Goal: Answer question/provide support

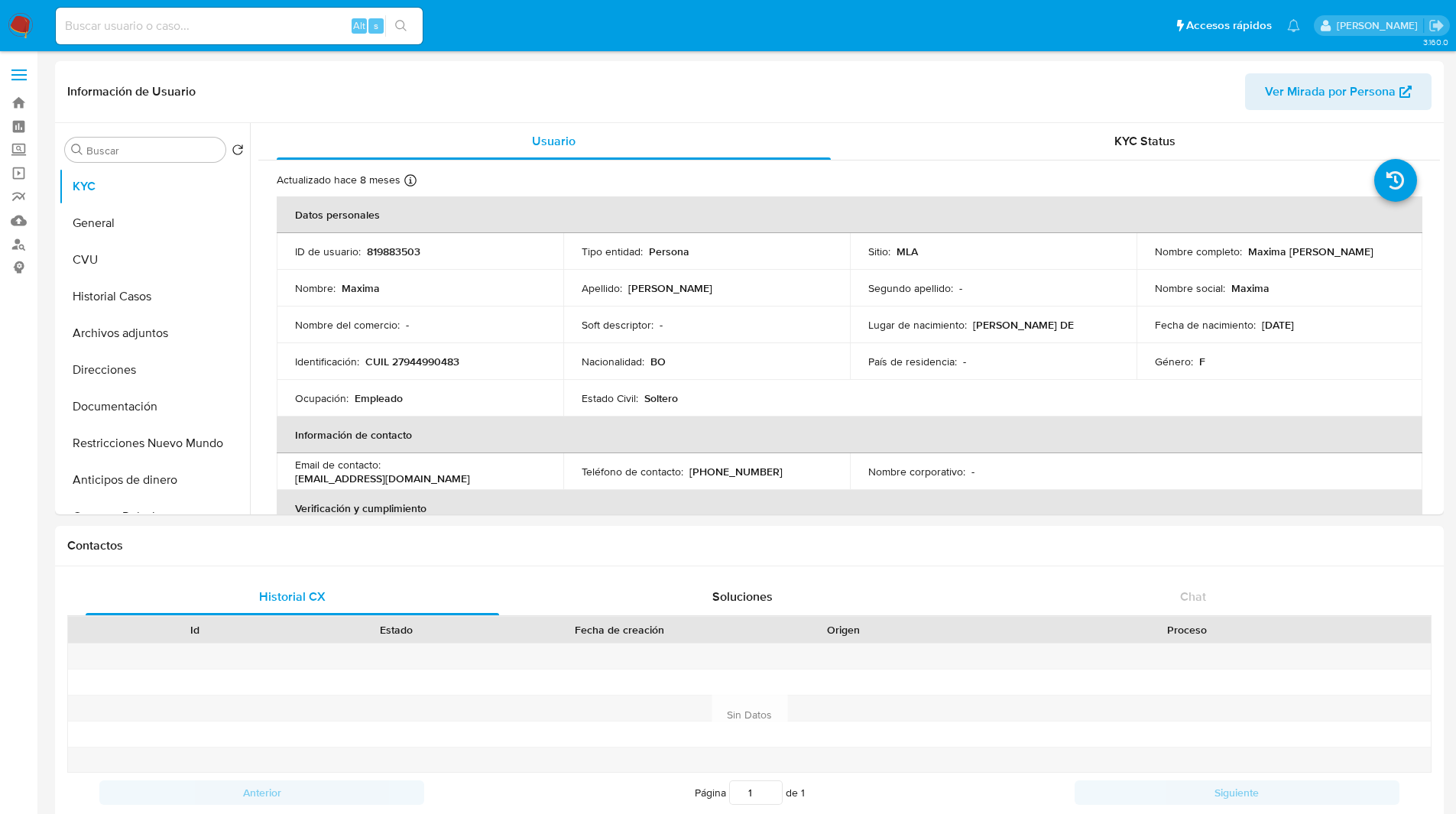
select select "10"
click at [20, 29] on img at bounding box center [21, 26] width 26 height 26
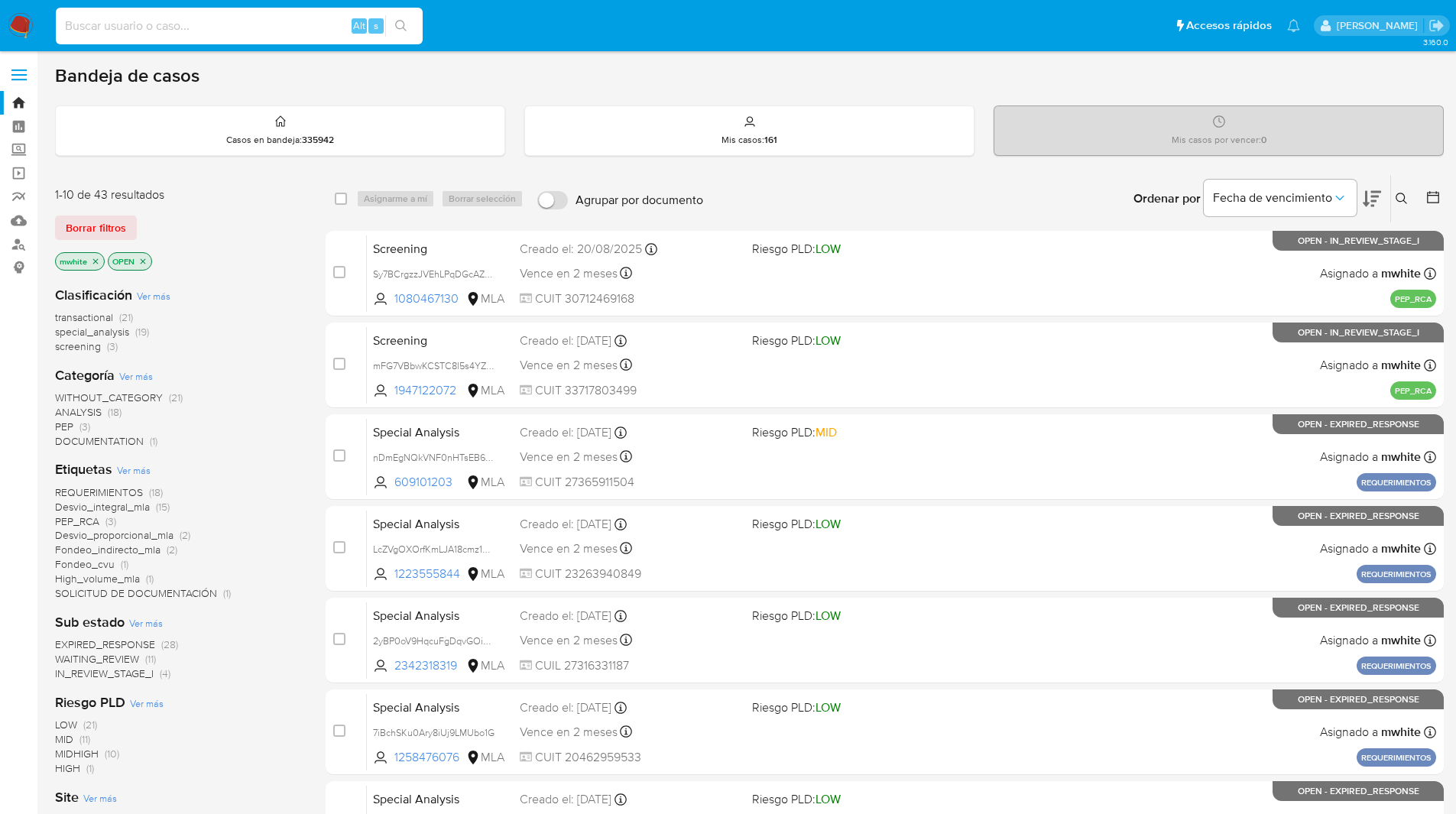
click at [272, 24] on input at bounding box center [239, 26] width 366 height 20
type input "1010019313"
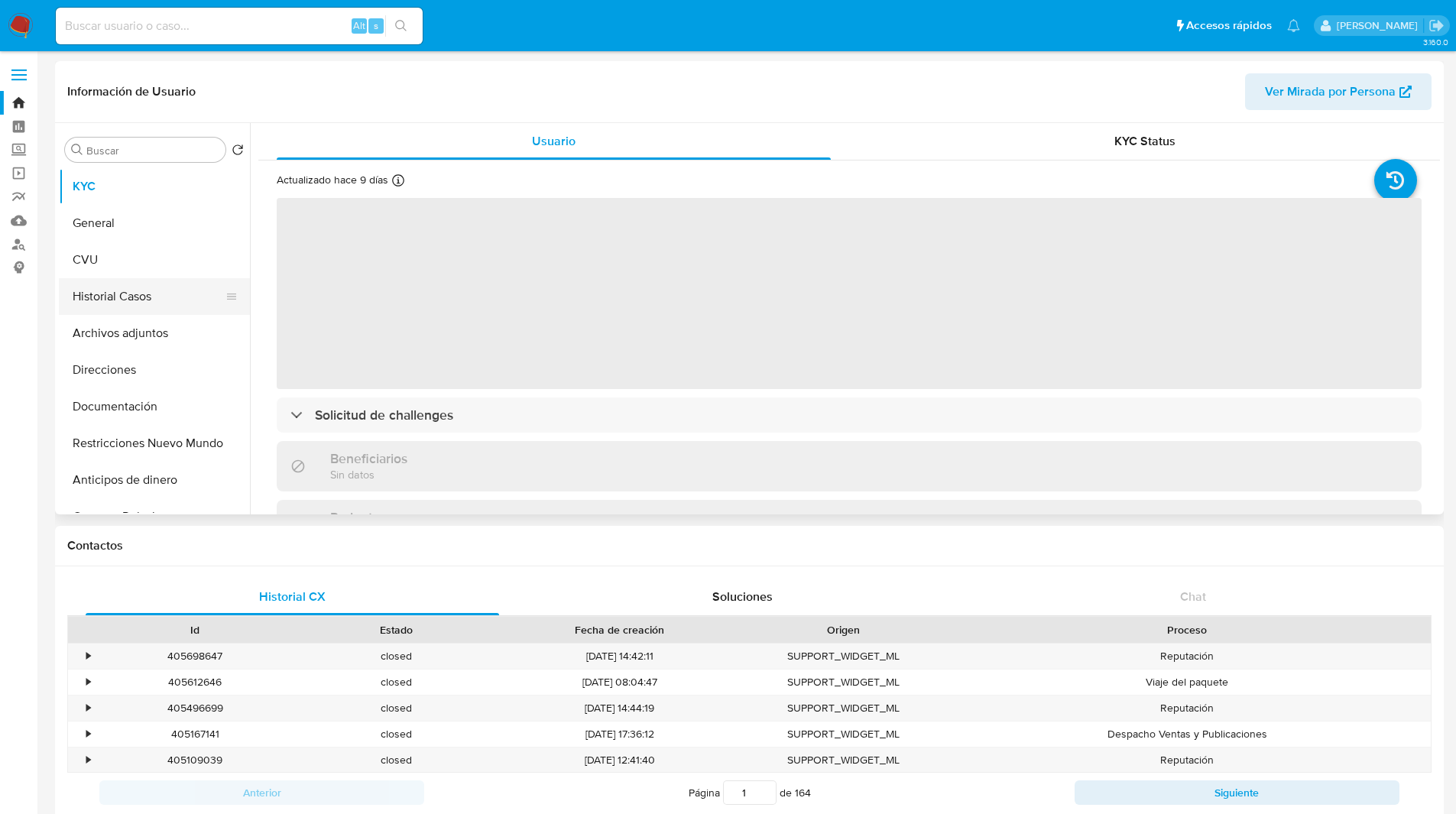
select select "10"
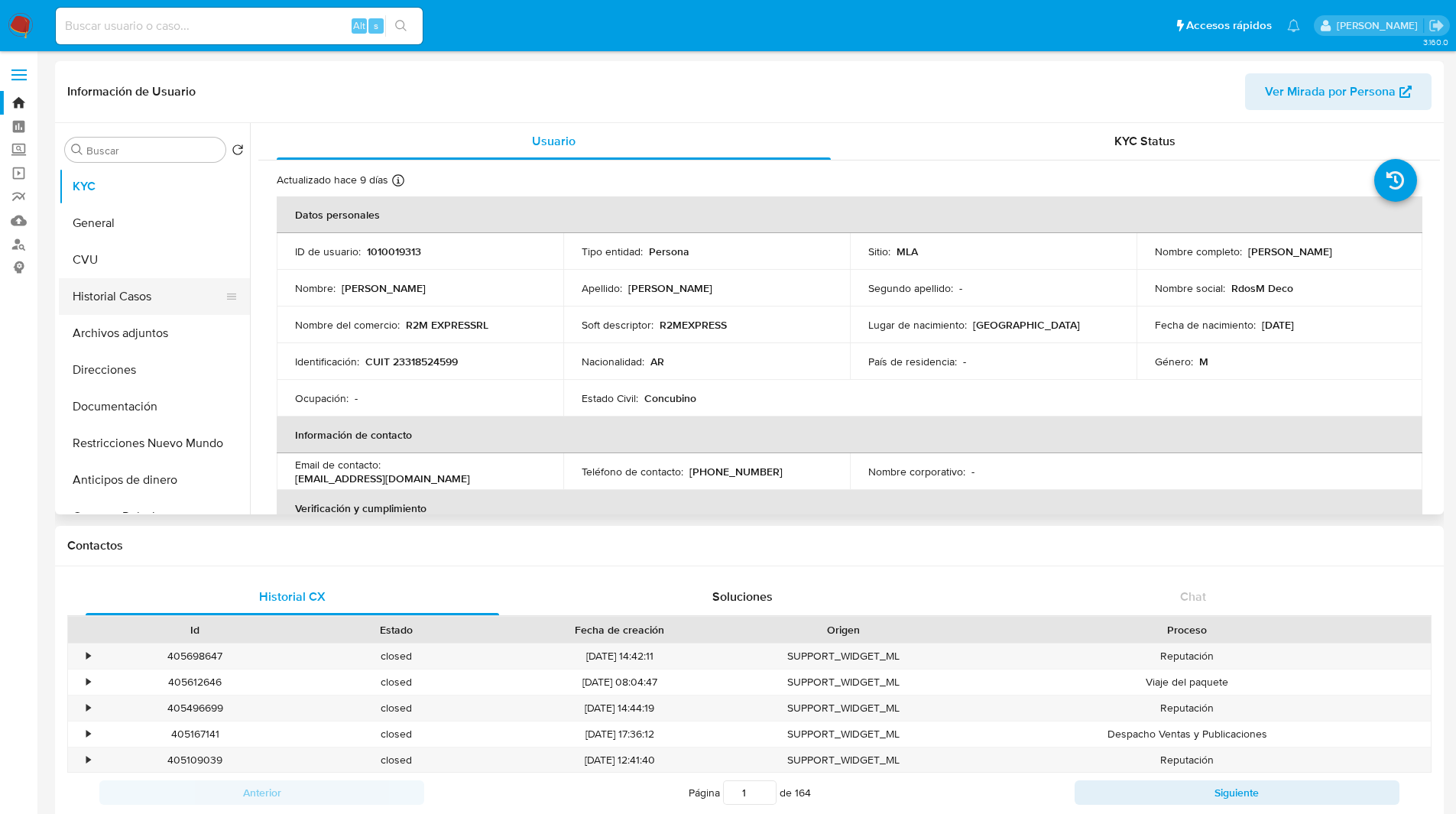
click at [104, 302] on button "Historial Casos" at bounding box center [148, 296] width 179 height 37
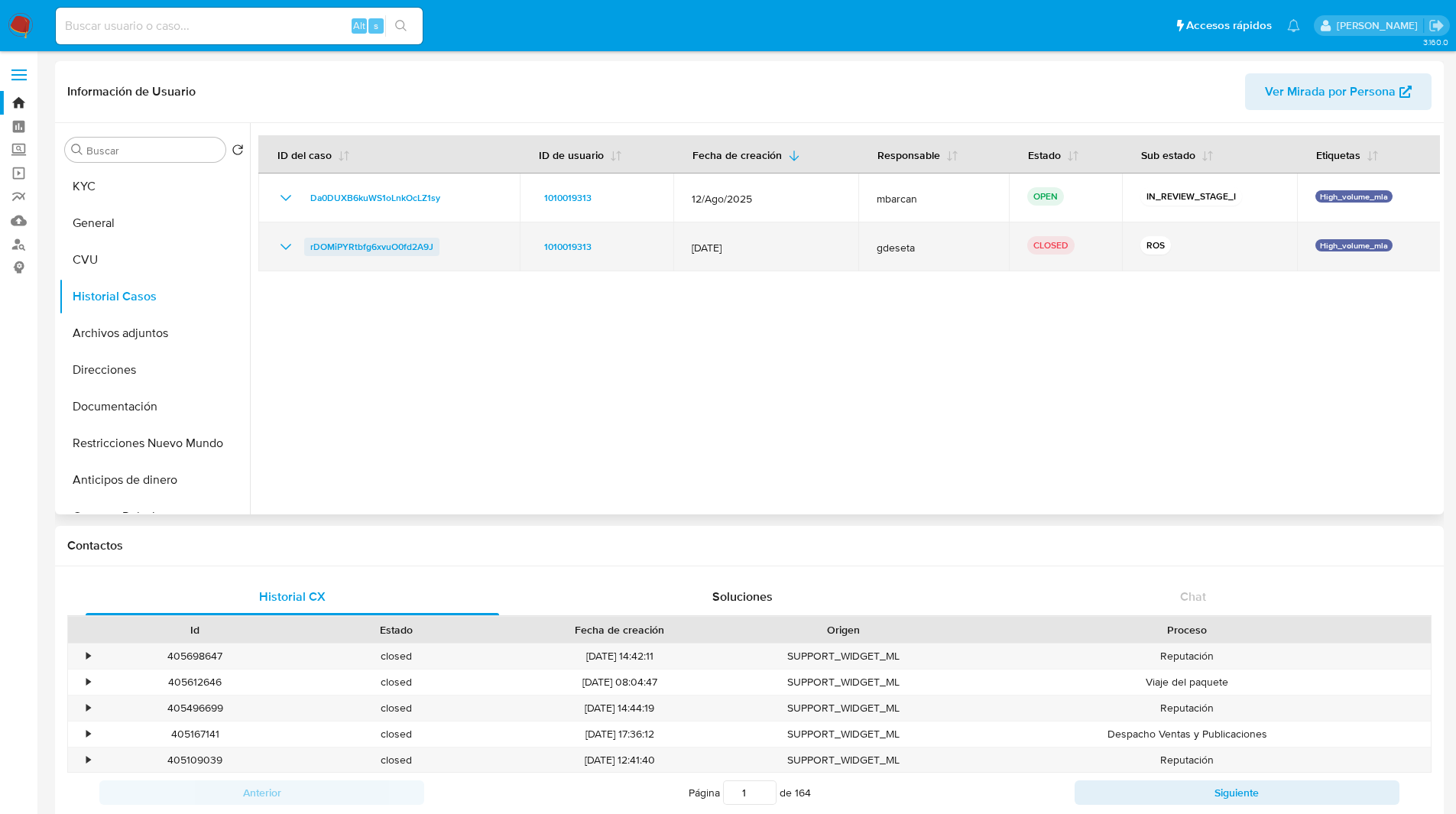
click at [376, 243] on span "rDOMiPYRtbfg6xvuO0fd2A9J" at bounding box center [372, 247] width 123 height 19
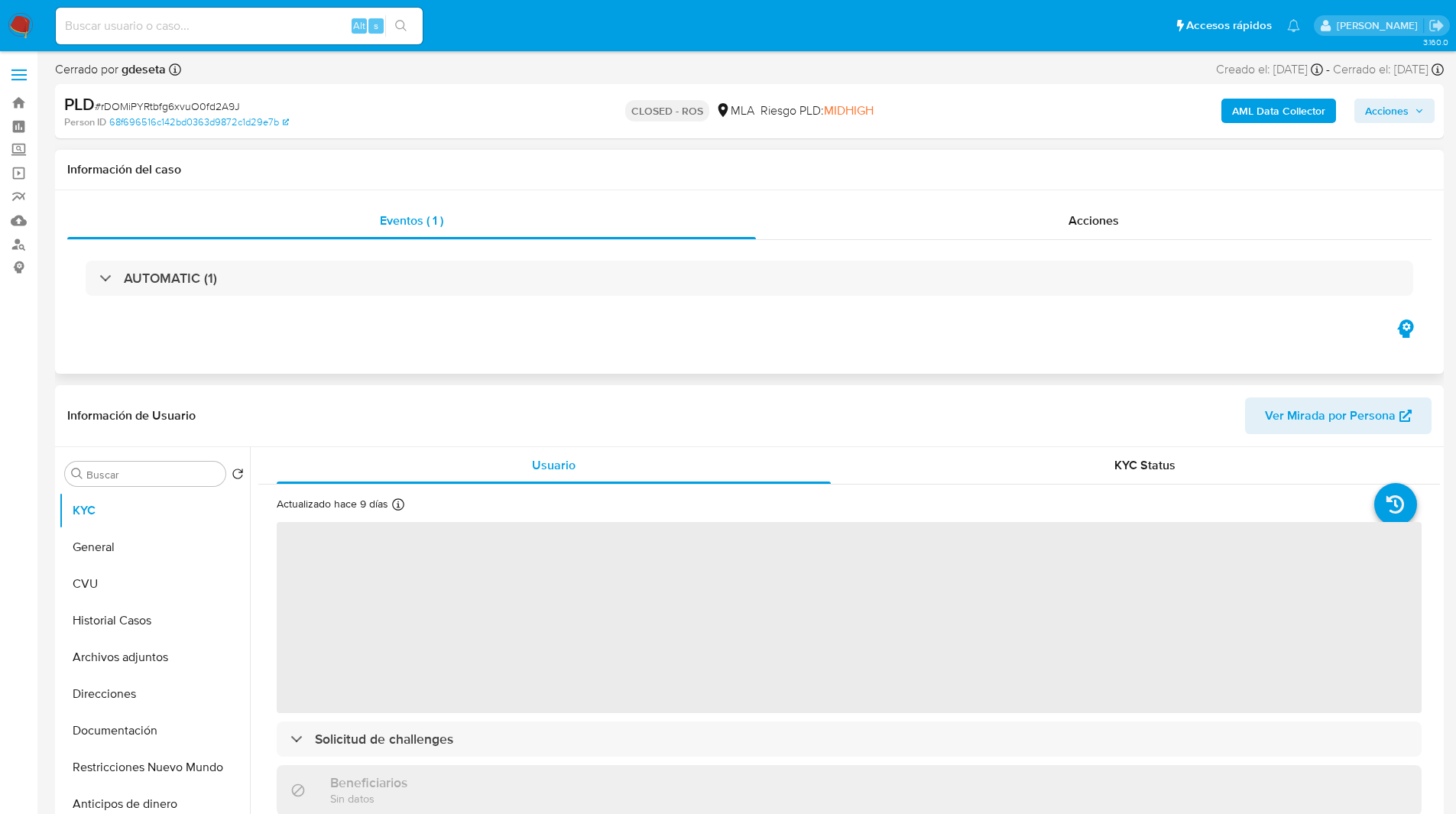
select select "10"
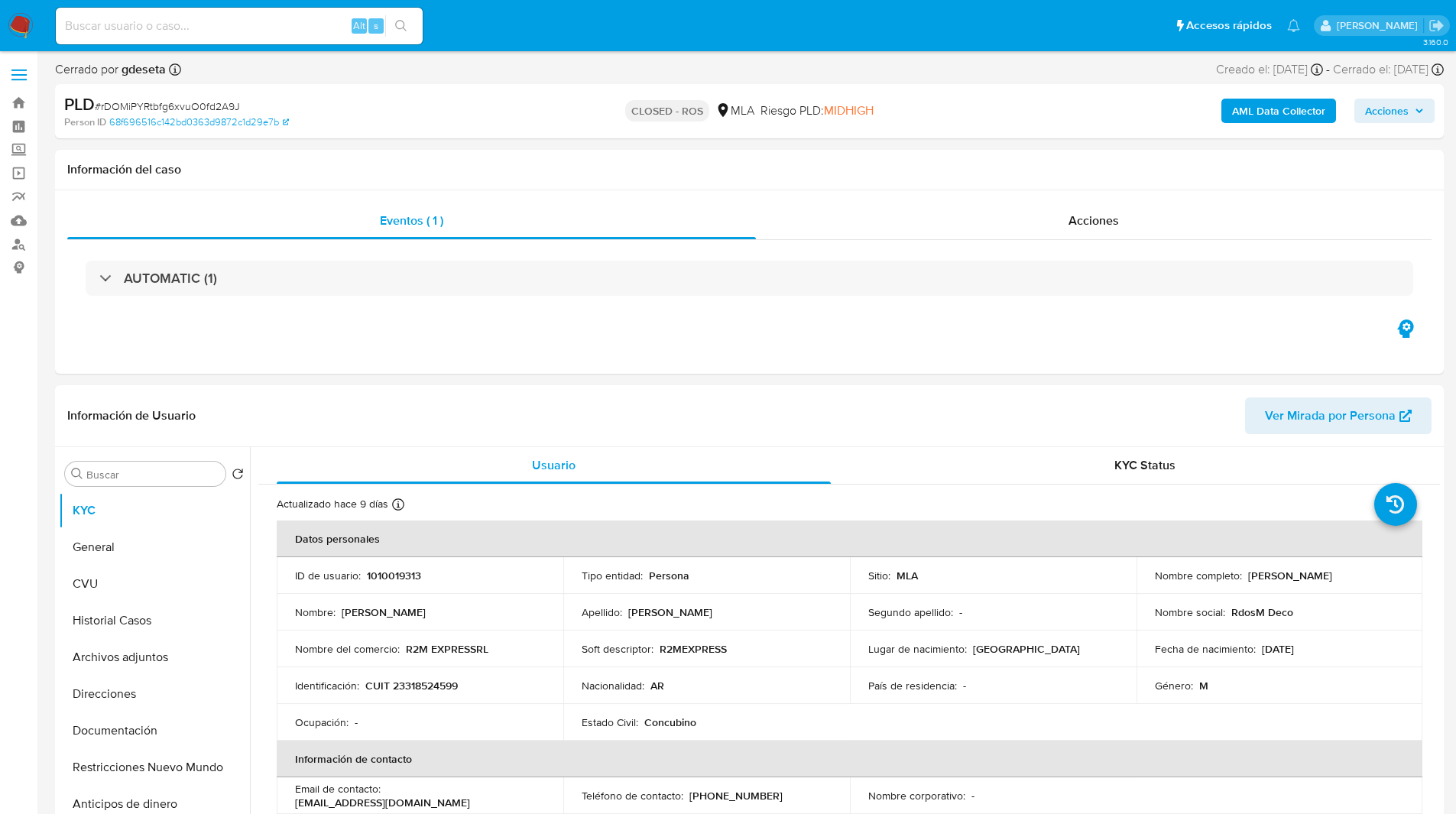
click at [181, 107] on span "# rDOMiPYRtbfg6xvuO0fd2A9J" at bounding box center [167, 106] width 145 height 15
copy span "rDOMiPYRtbfg6xvuO0fd2A9J"
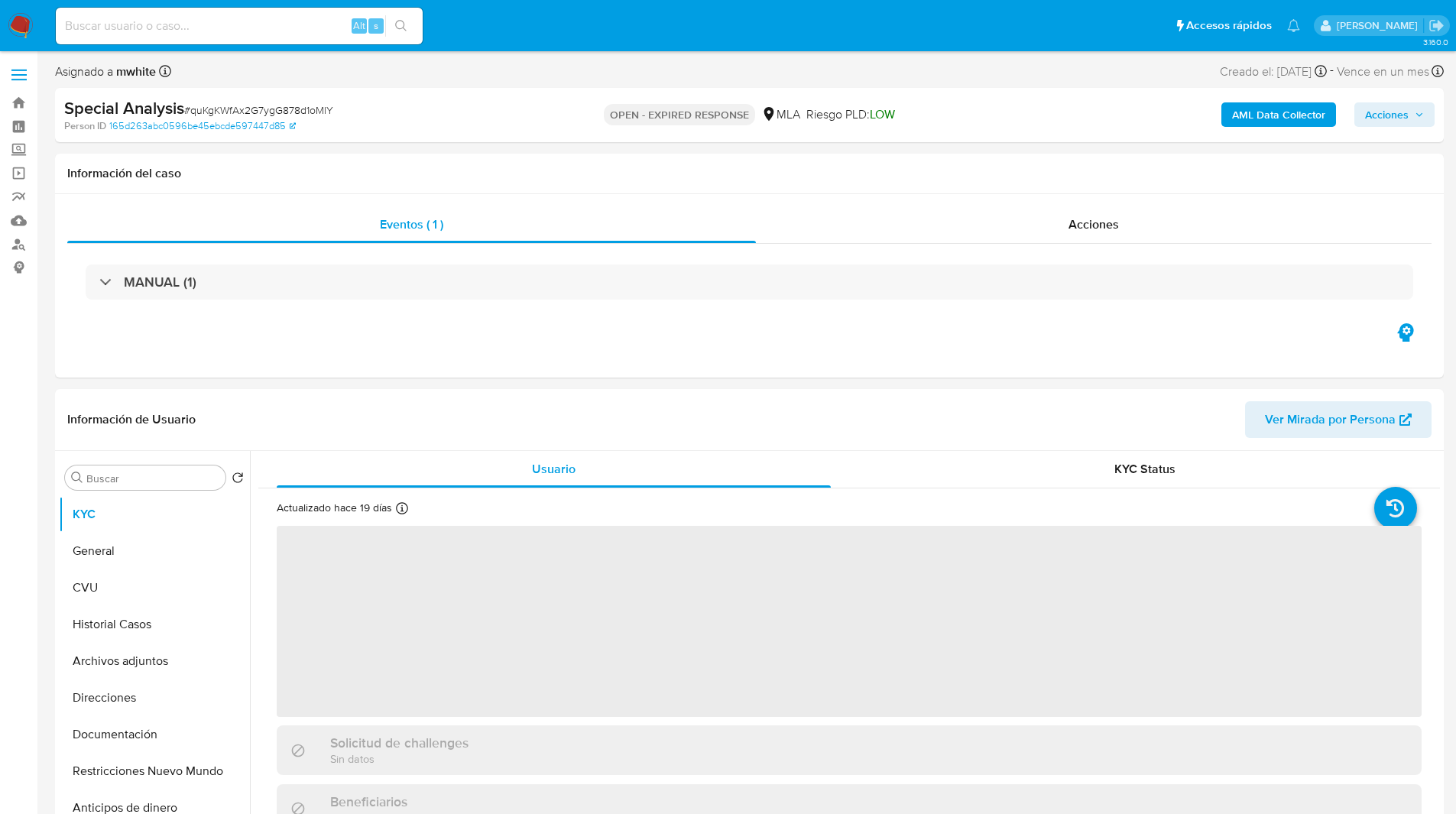
select select "10"
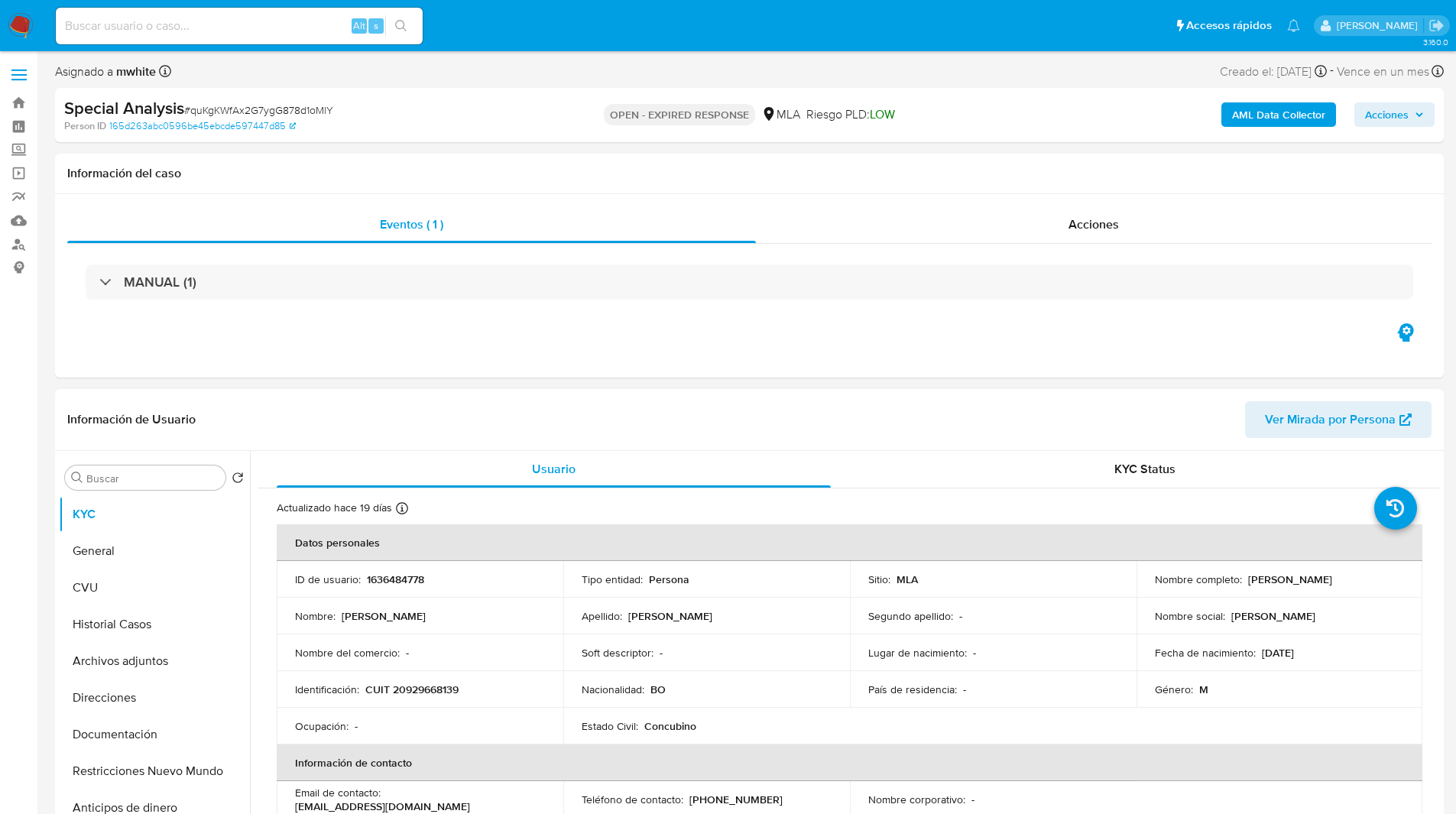
click at [394, 581] on p "1636484778" at bounding box center [395, 579] width 57 height 13
copy p "1636484778"
click at [185, 19] on input at bounding box center [239, 26] width 366 height 20
paste input "IyDEGJbbgOy737Mh0DY8FOd2"
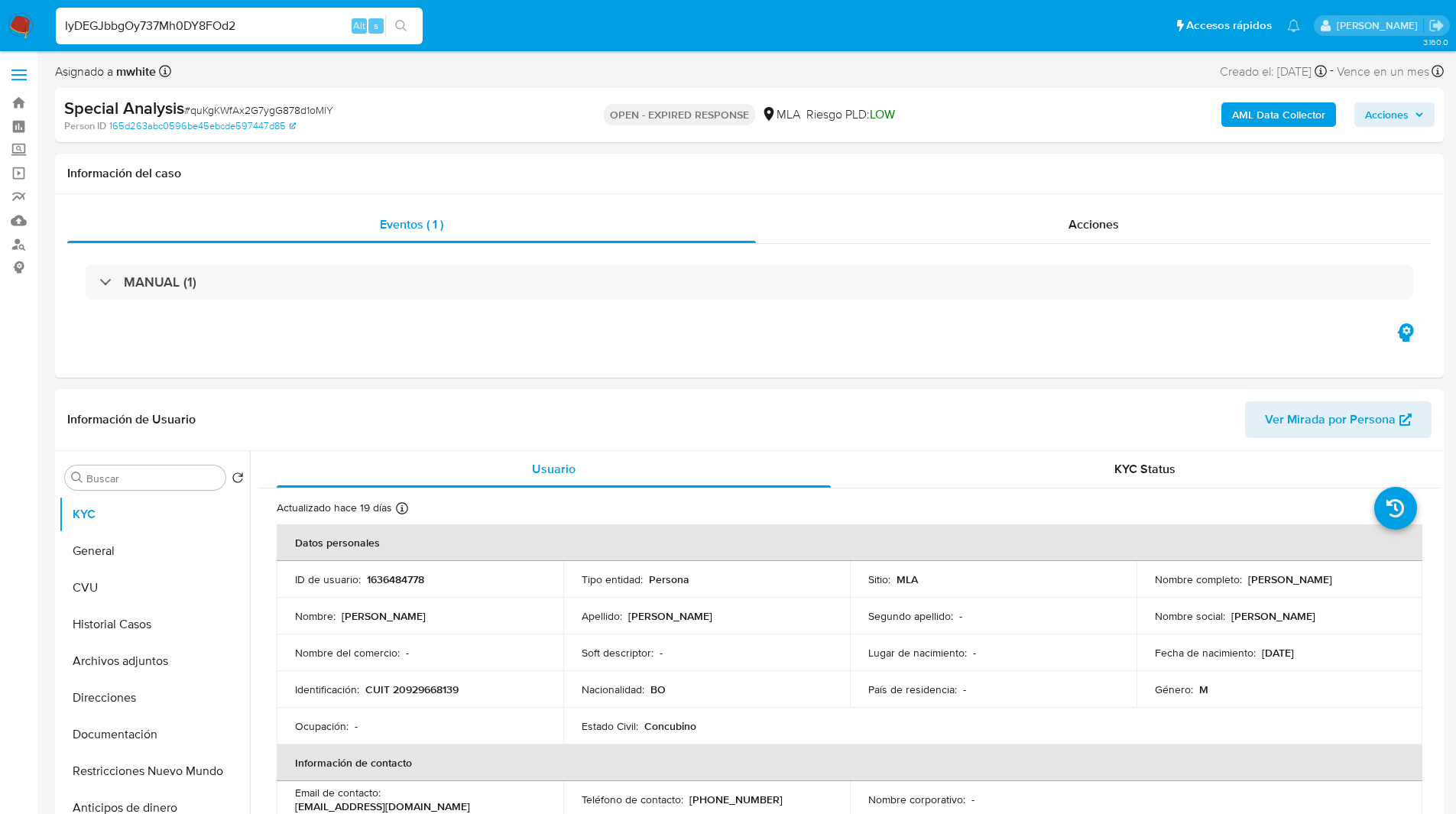
type input "IyDEGJbbgOy737Mh0DY8FOd2"
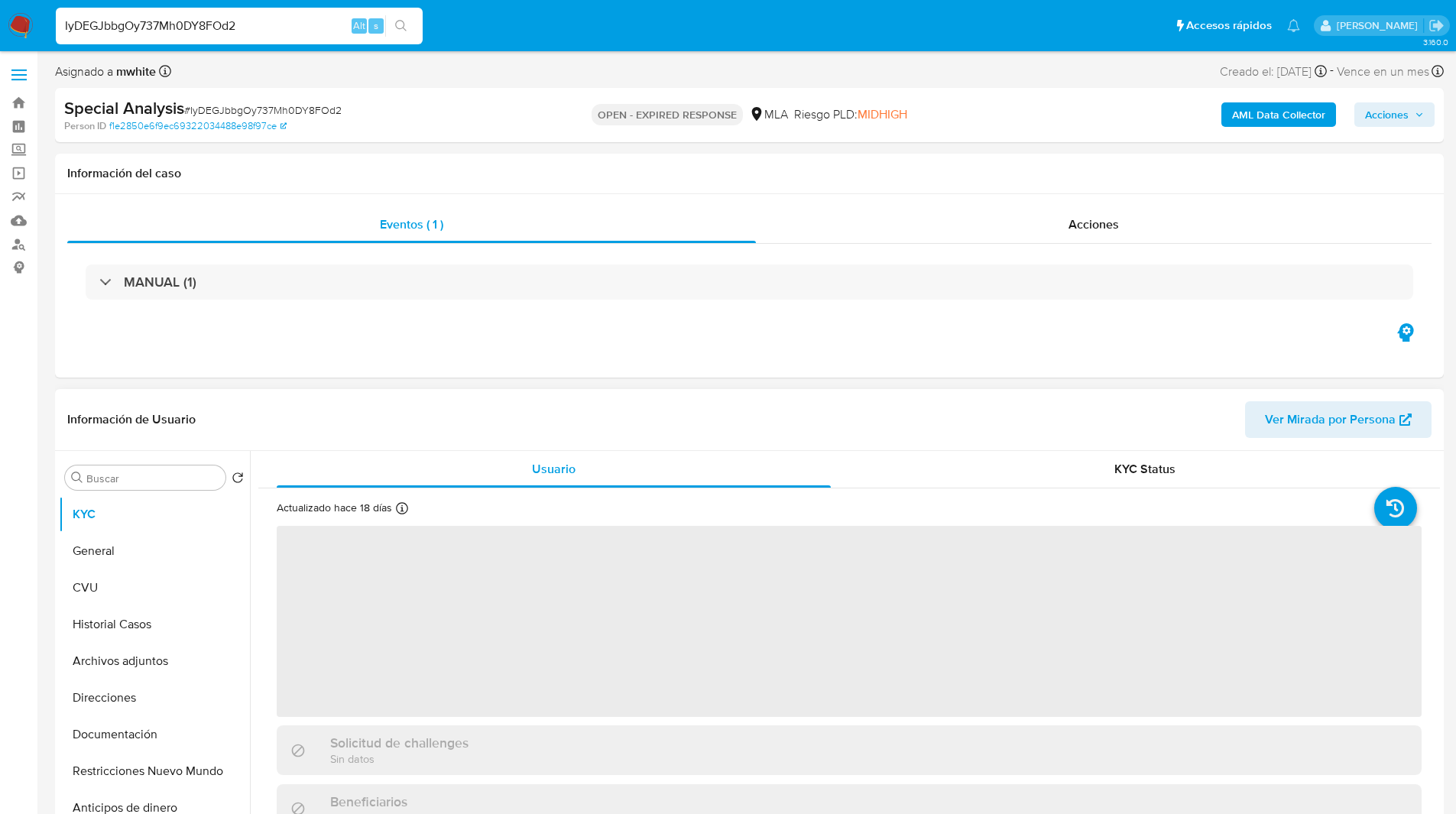
select select "10"
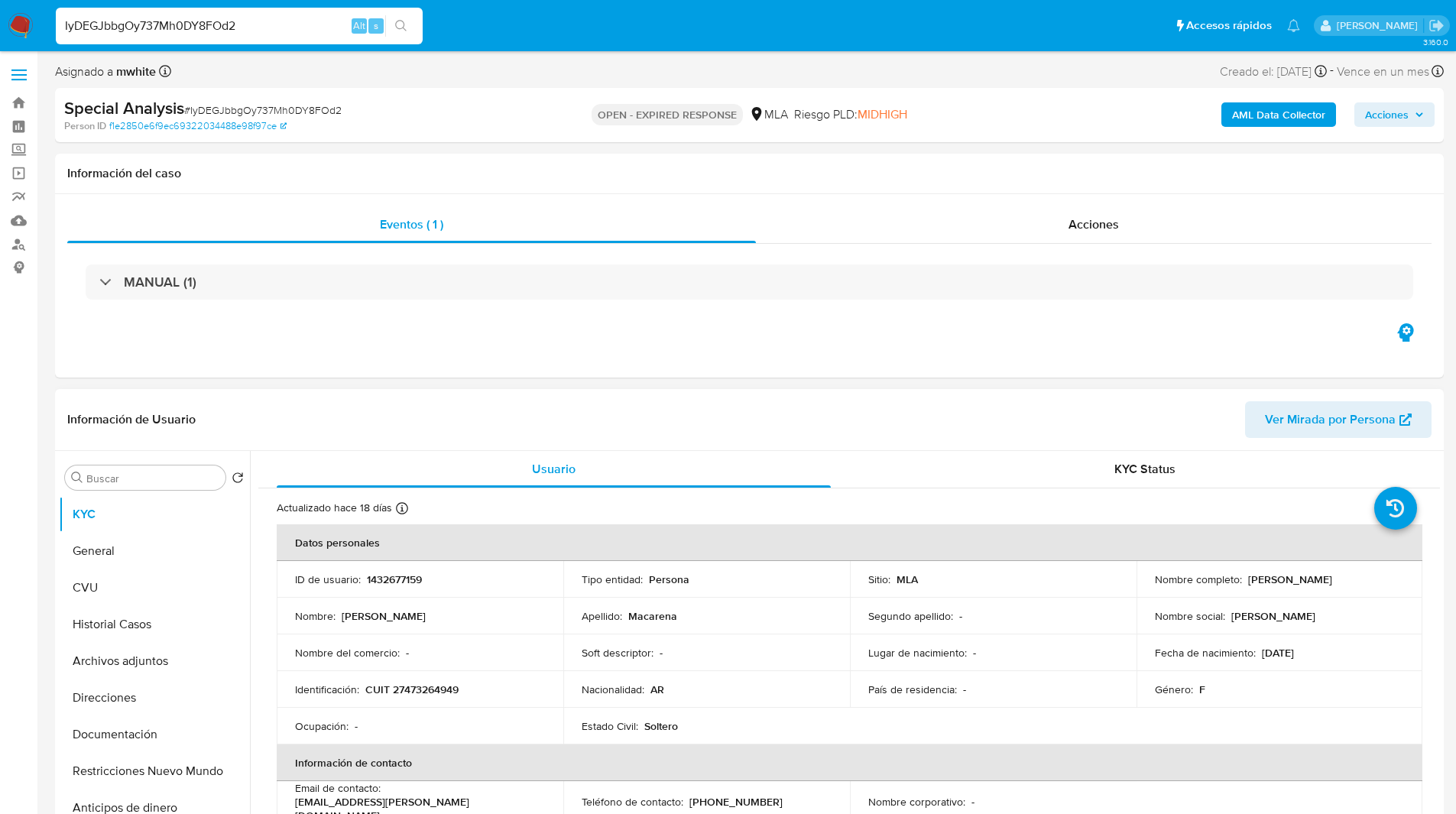
click at [392, 580] on p "1432677159" at bounding box center [394, 579] width 55 height 13
copy p "1432677159"
click at [116, 632] on button "Historial Casos" at bounding box center [148, 624] width 179 height 37
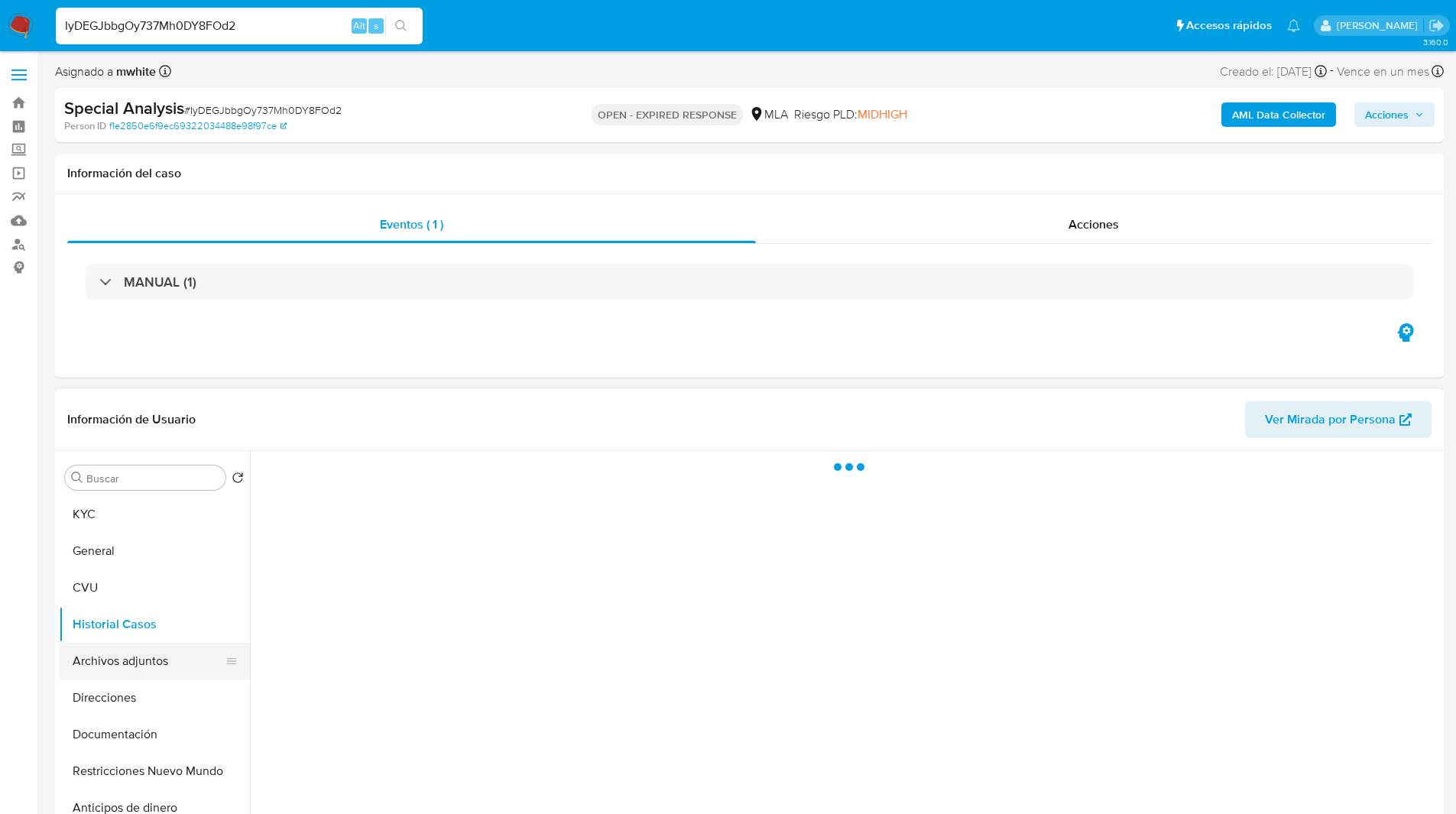
click at [124, 649] on button "Archivos adjuntos" at bounding box center [148, 661] width 179 height 37
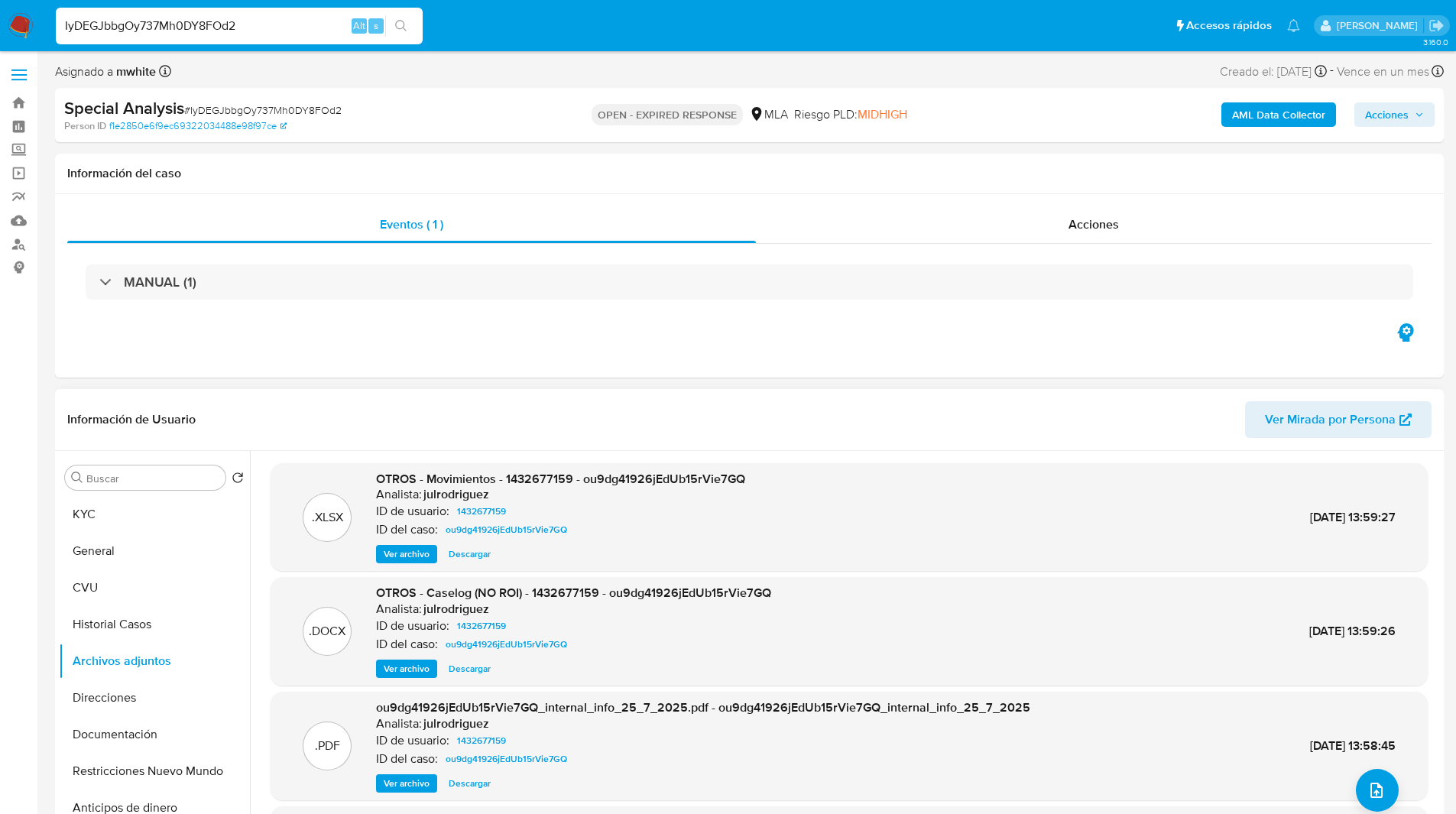
click at [418, 661] on span "Ver archivo" at bounding box center [406, 668] width 45 height 15
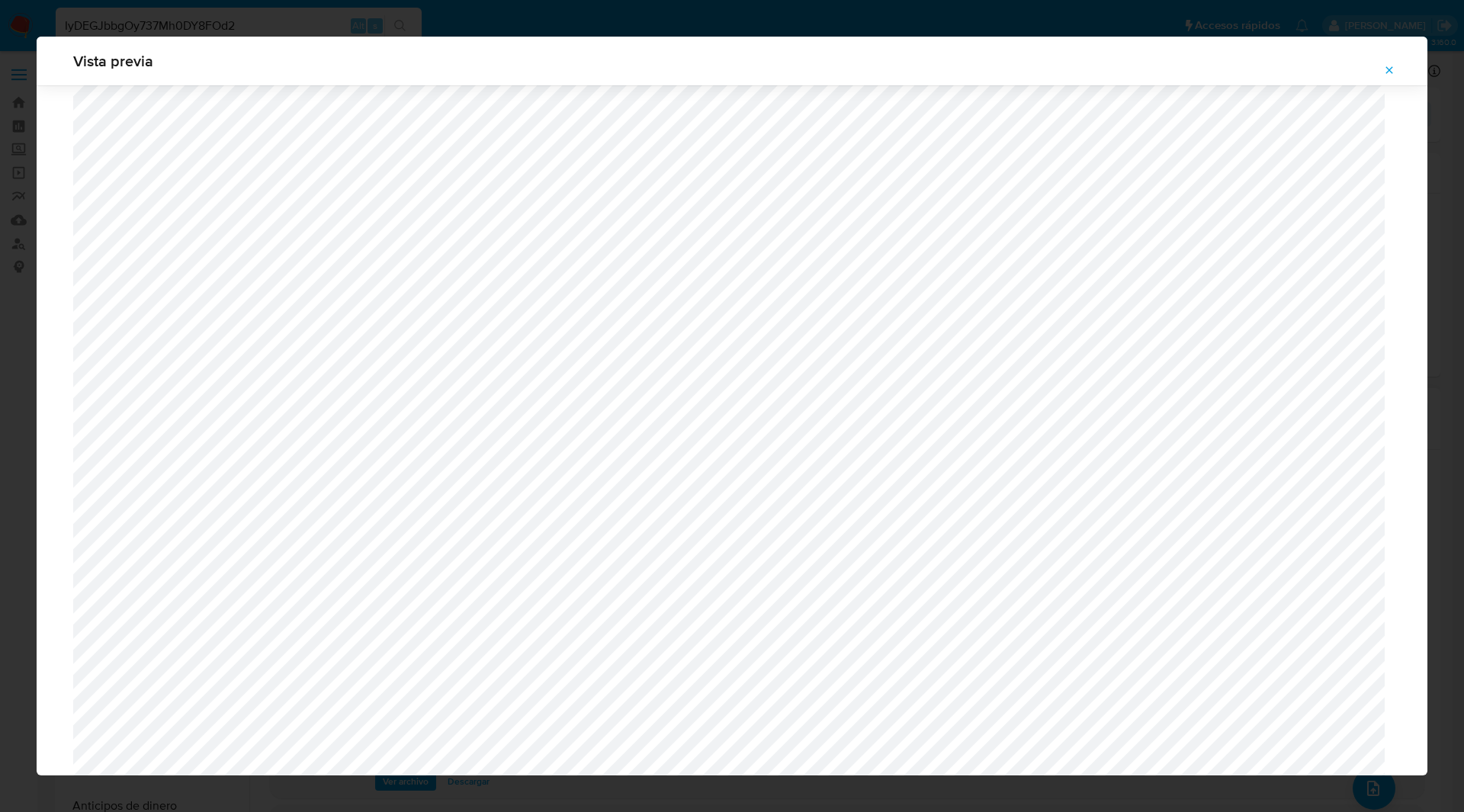
scroll to position [923, 0]
click at [1380, 63] on button "Attachment preview" at bounding box center [1389, 69] width 34 height 24
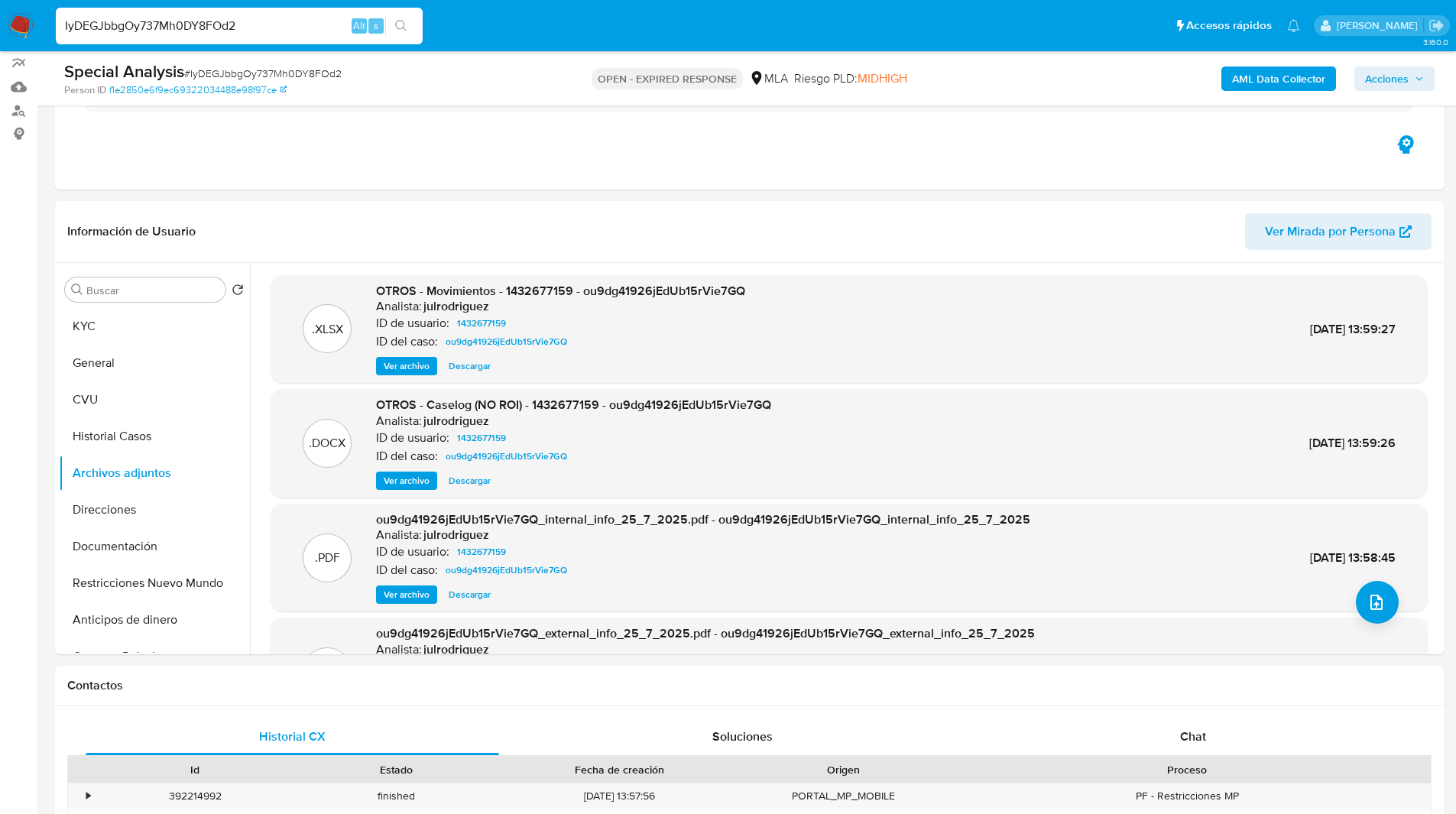
scroll to position [128, 0]
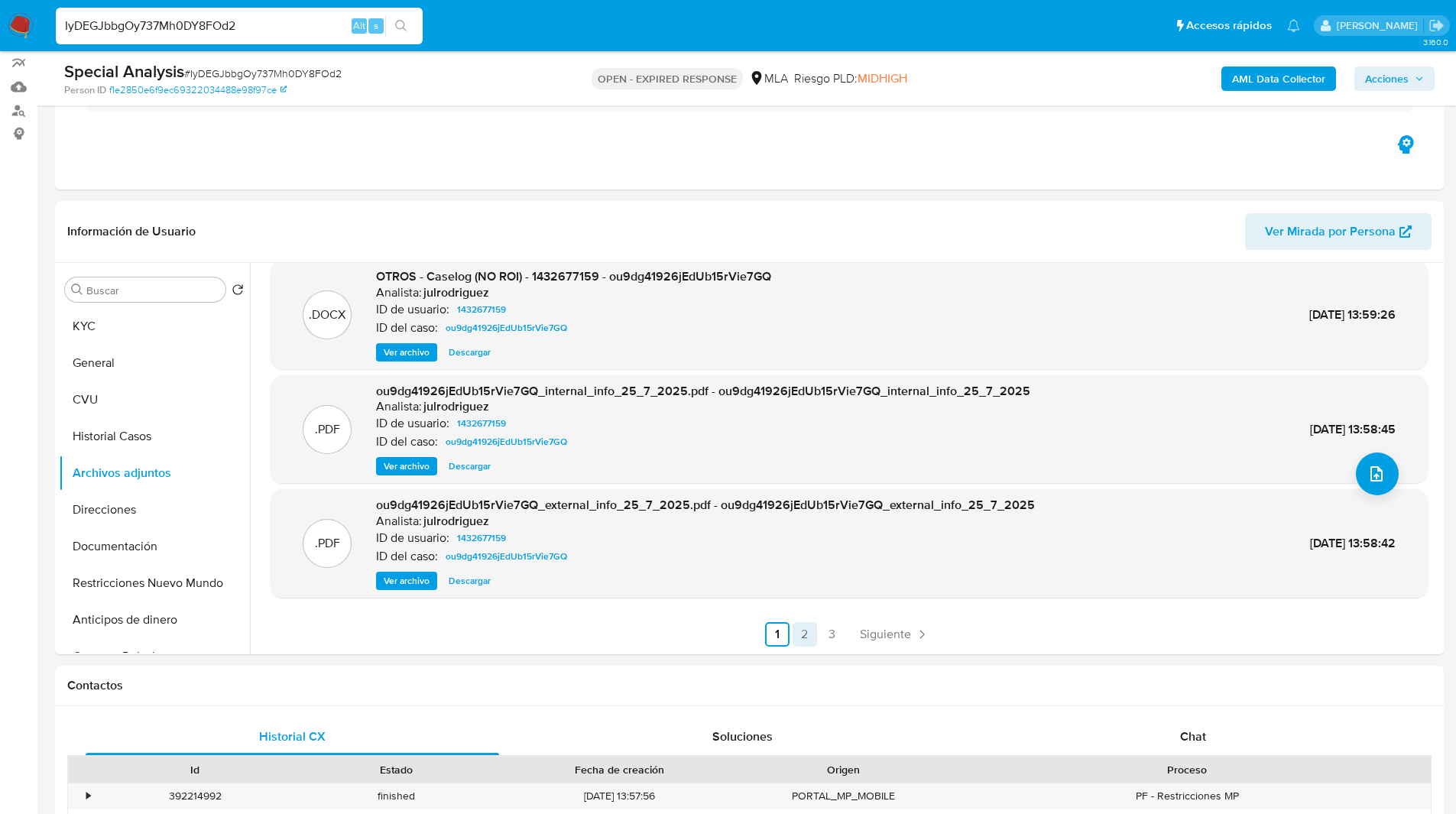
click at [803, 633] on link "2" at bounding box center [804, 634] width 24 height 24
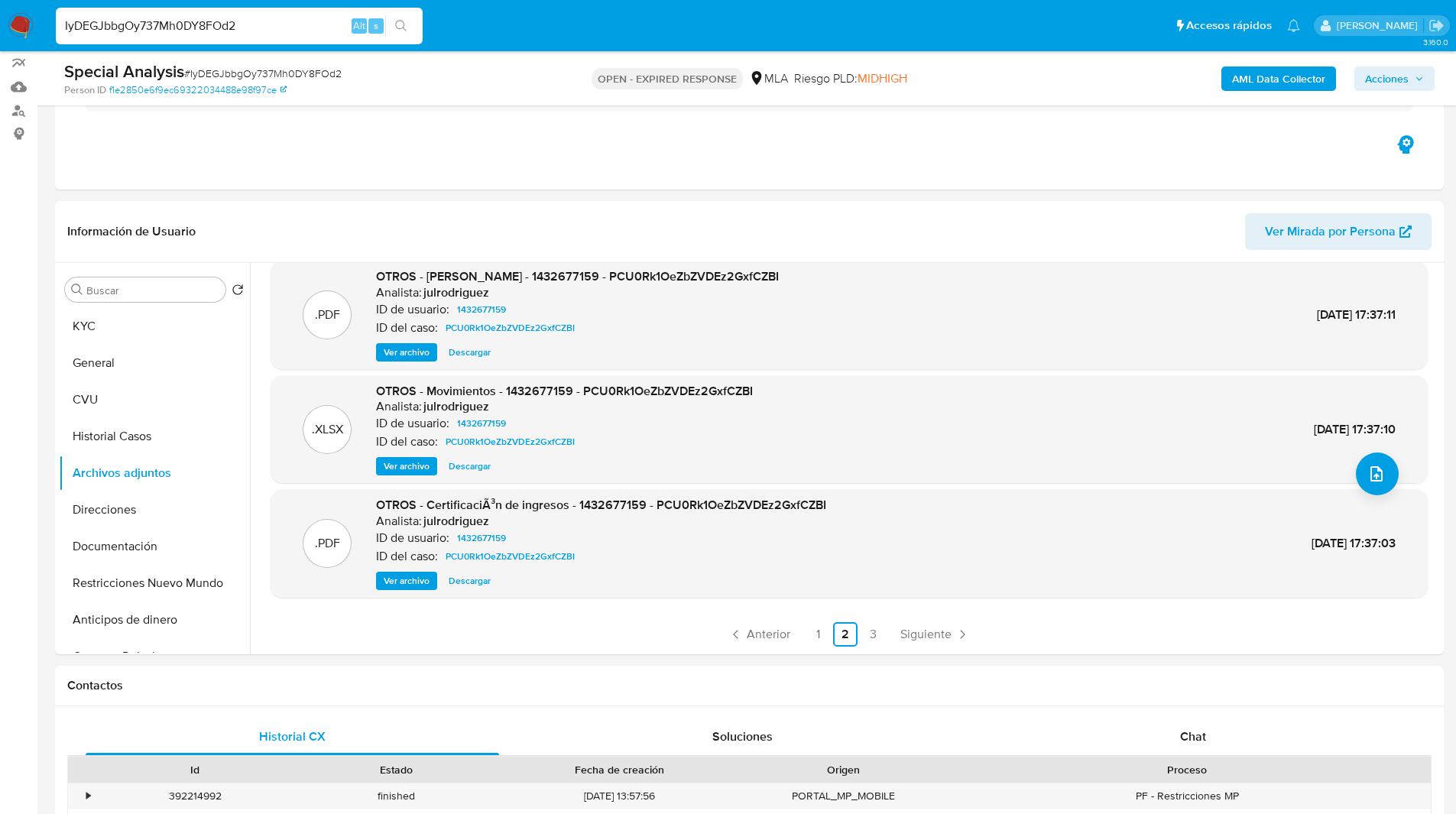
click at [415, 585] on span "Ver archivo" at bounding box center [406, 580] width 45 height 15
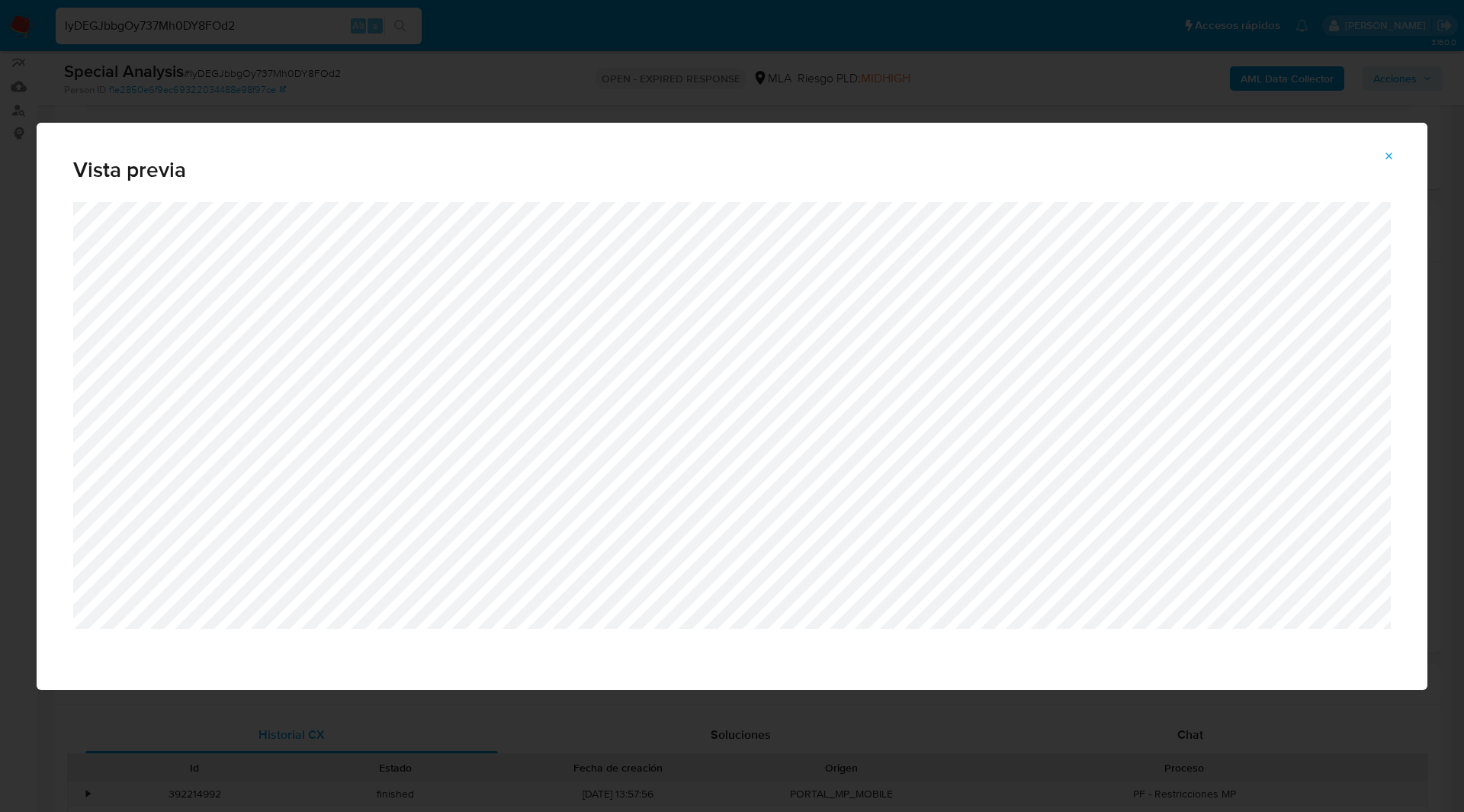
click at [506, 172] on span "Vista previa" at bounding box center [731, 170] width 1317 height 21
click at [1392, 157] on icon "Attachment preview" at bounding box center [1389, 157] width 12 height 12
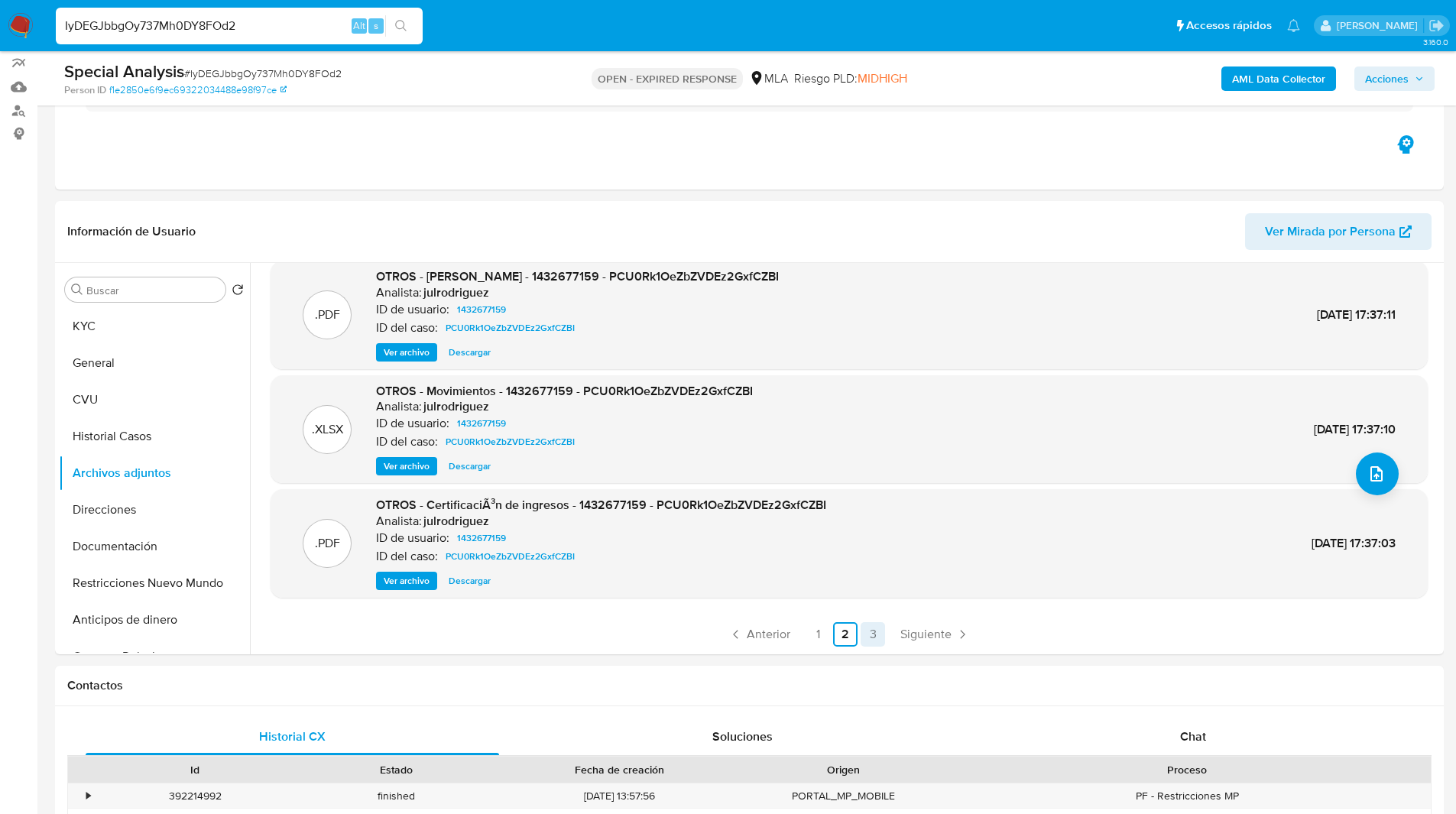
click at [869, 645] on link "3" at bounding box center [872, 634] width 24 height 24
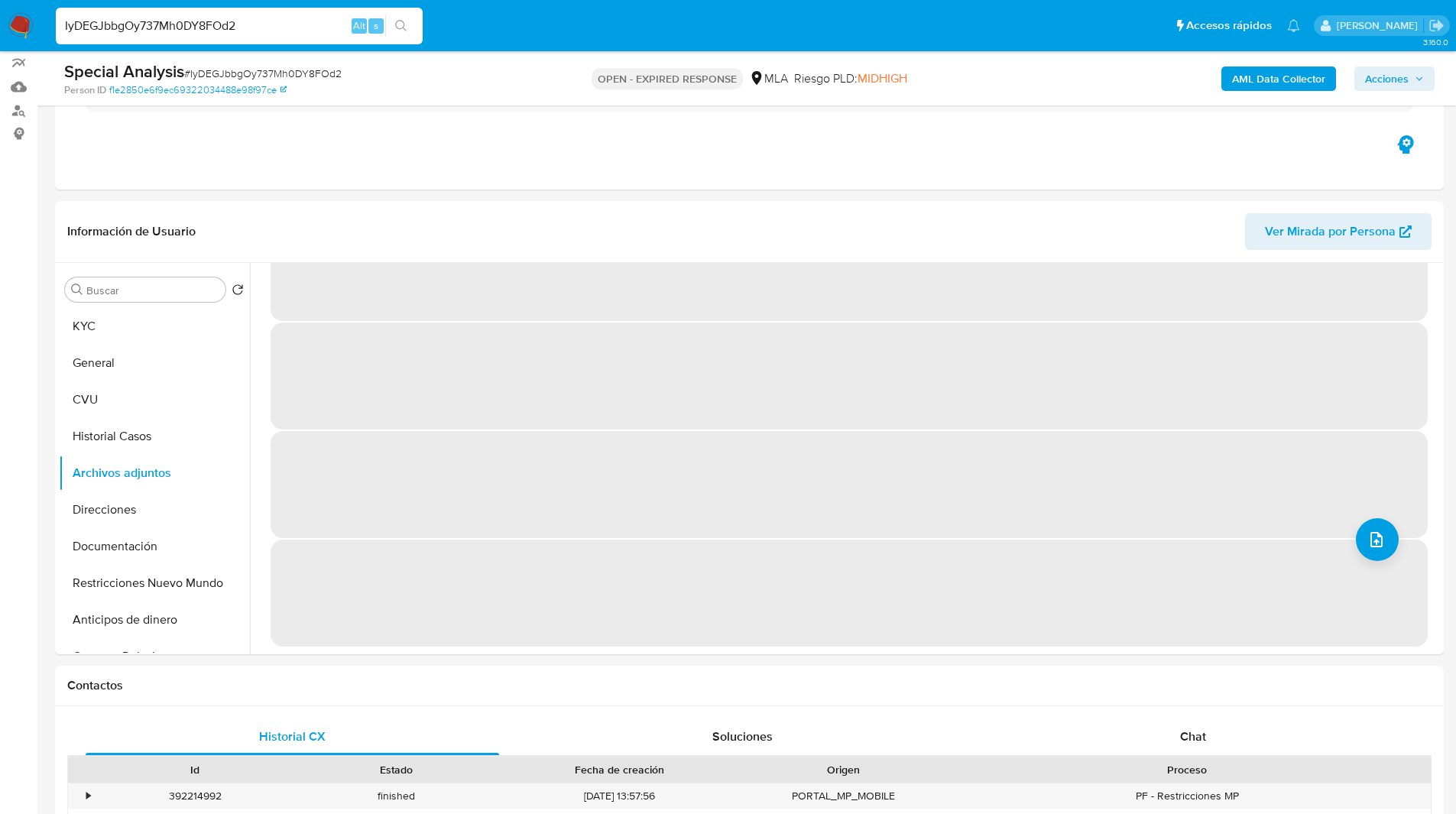
scroll to position [0, 0]
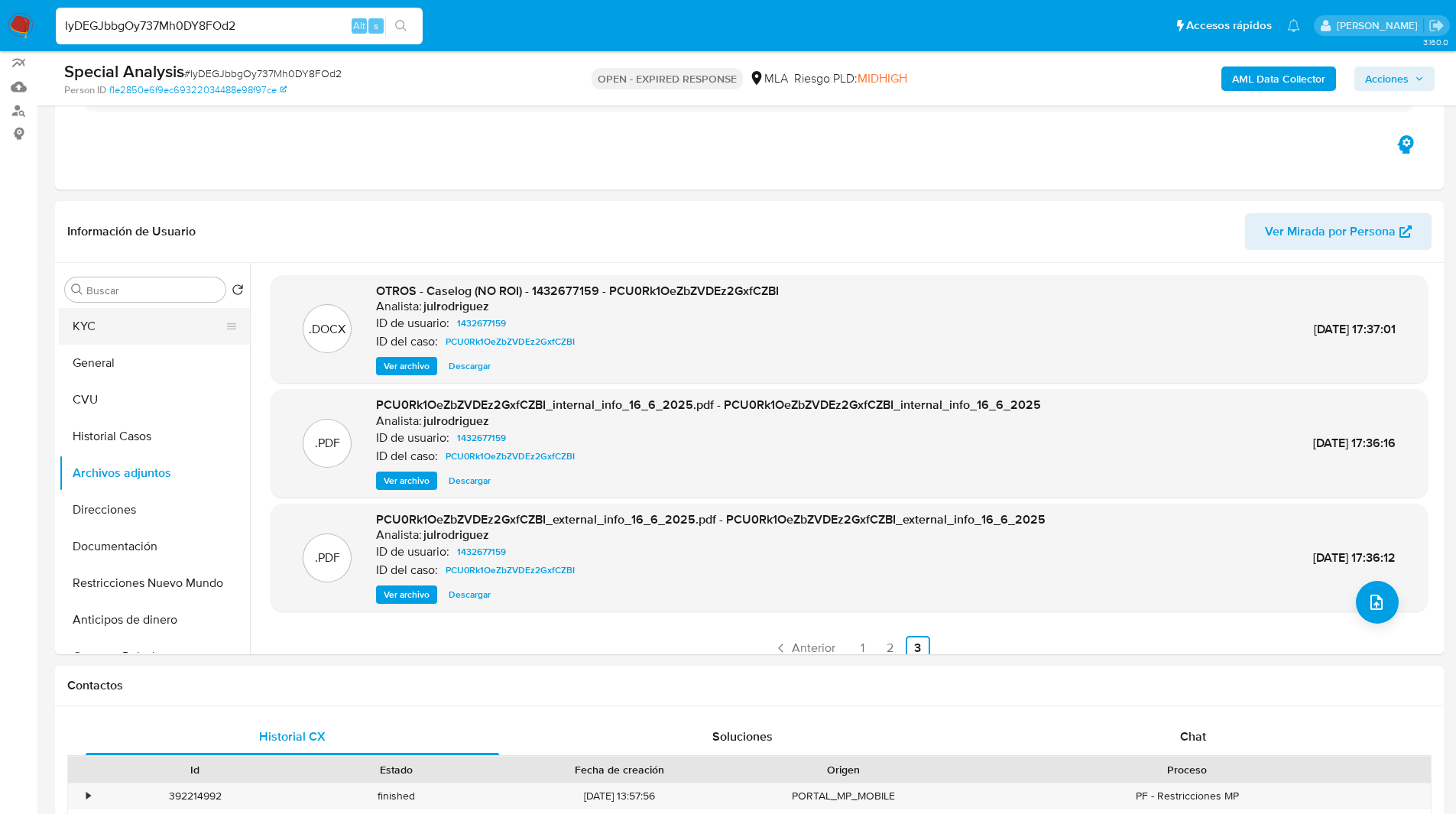
click at [169, 308] on button "KYC" at bounding box center [148, 325] width 179 height 37
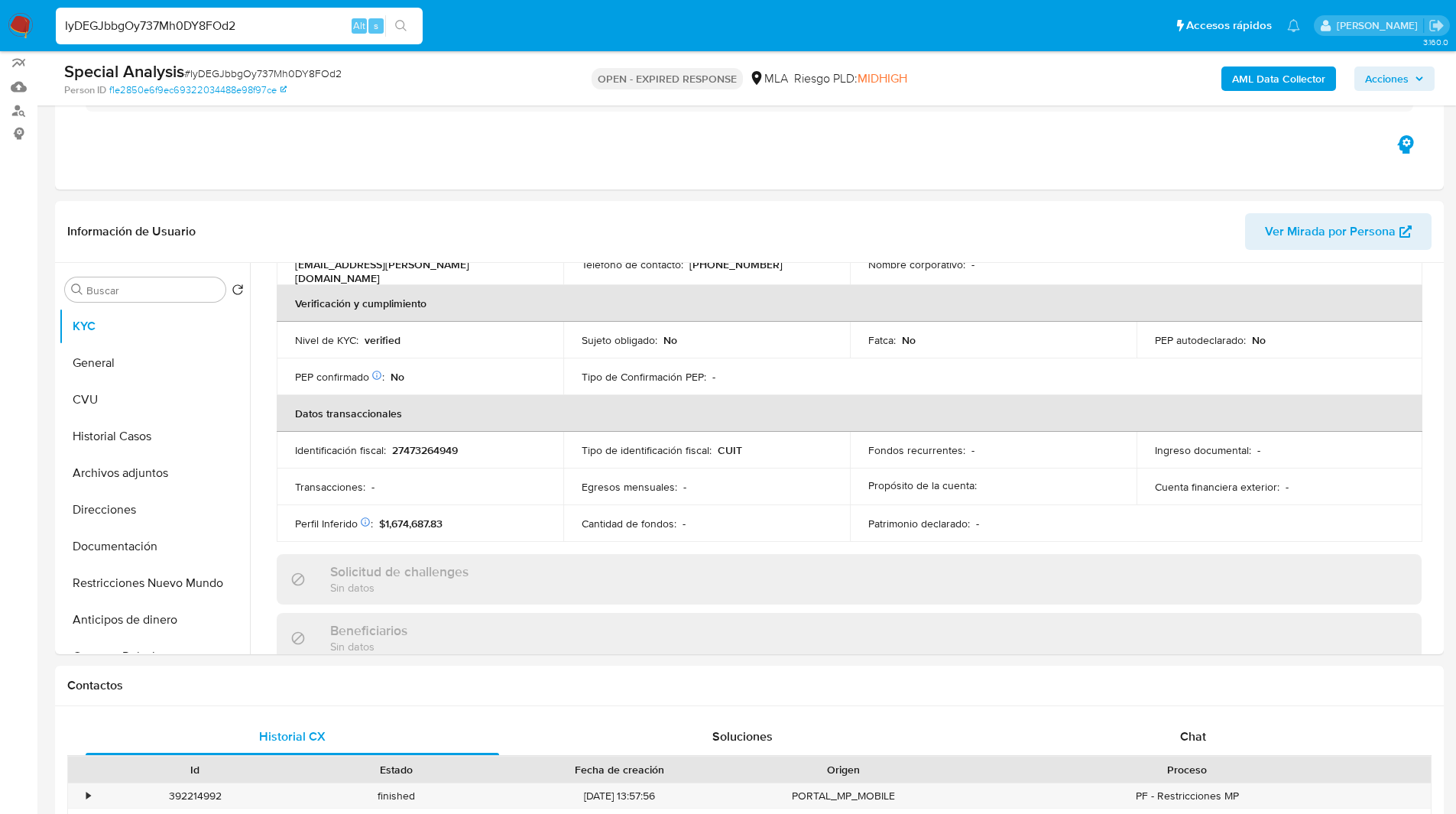
scroll to position [350, 0]
click at [1219, 731] on div "Chat" at bounding box center [1193, 736] width 414 height 37
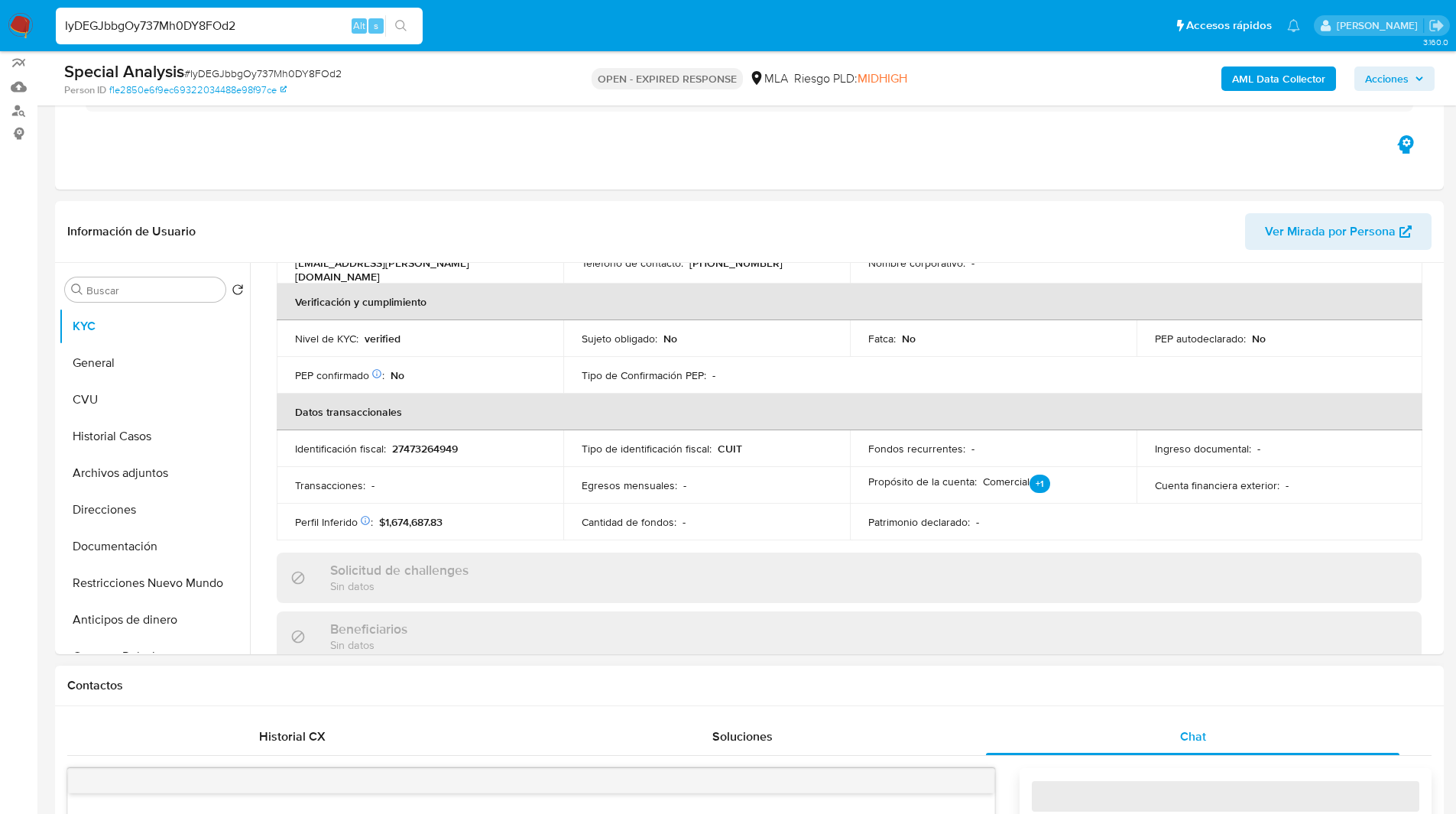
click at [1054, 698] on div "Contactos" at bounding box center [750, 686] width 1389 height 40
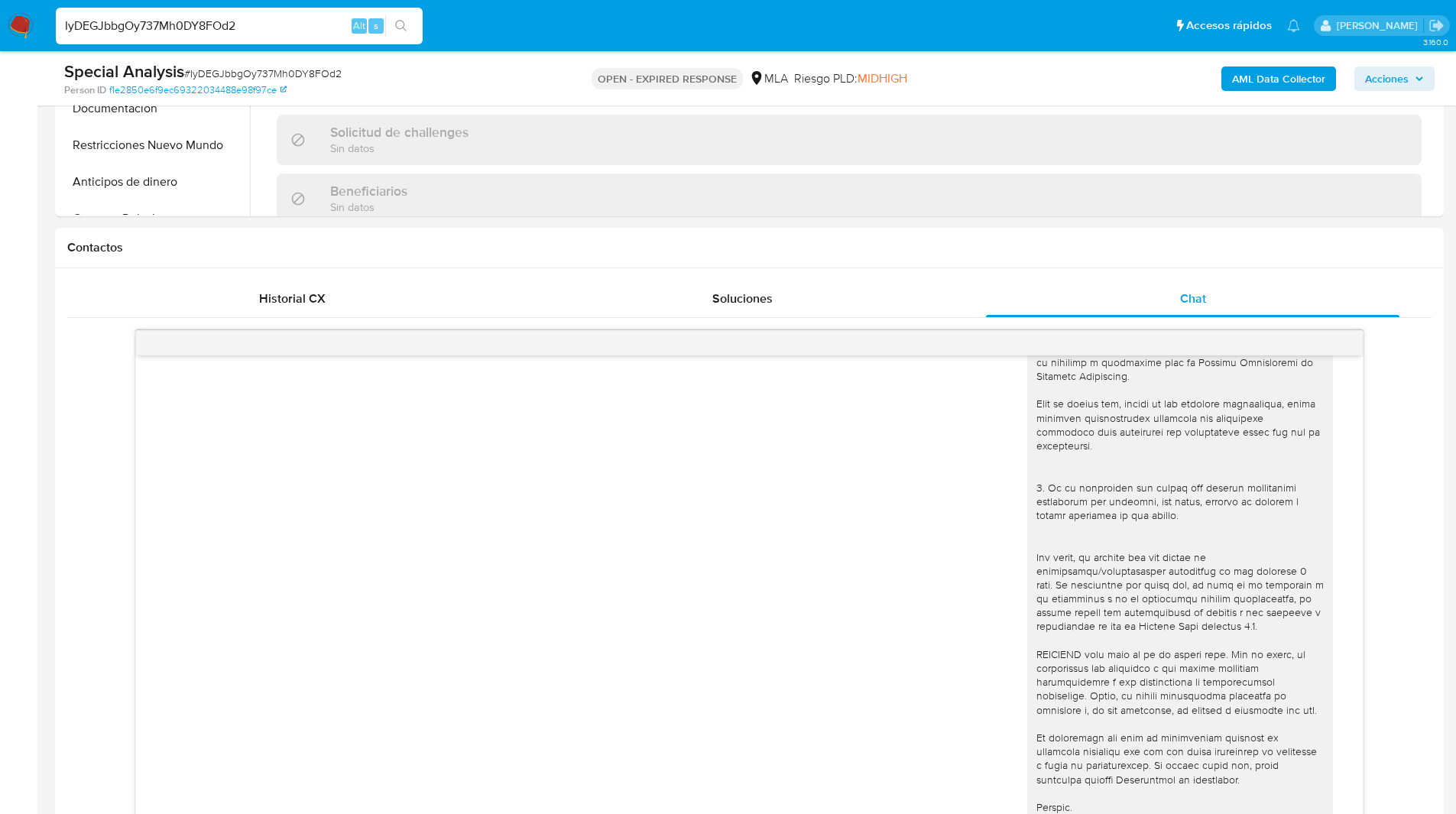
scroll to position [572, 0]
click at [149, 21] on input "IyDEGJbbgOy737Mh0DY8FOd2" at bounding box center [239, 26] width 366 height 20
click at [16, 28] on img at bounding box center [21, 26] width 26 height 26
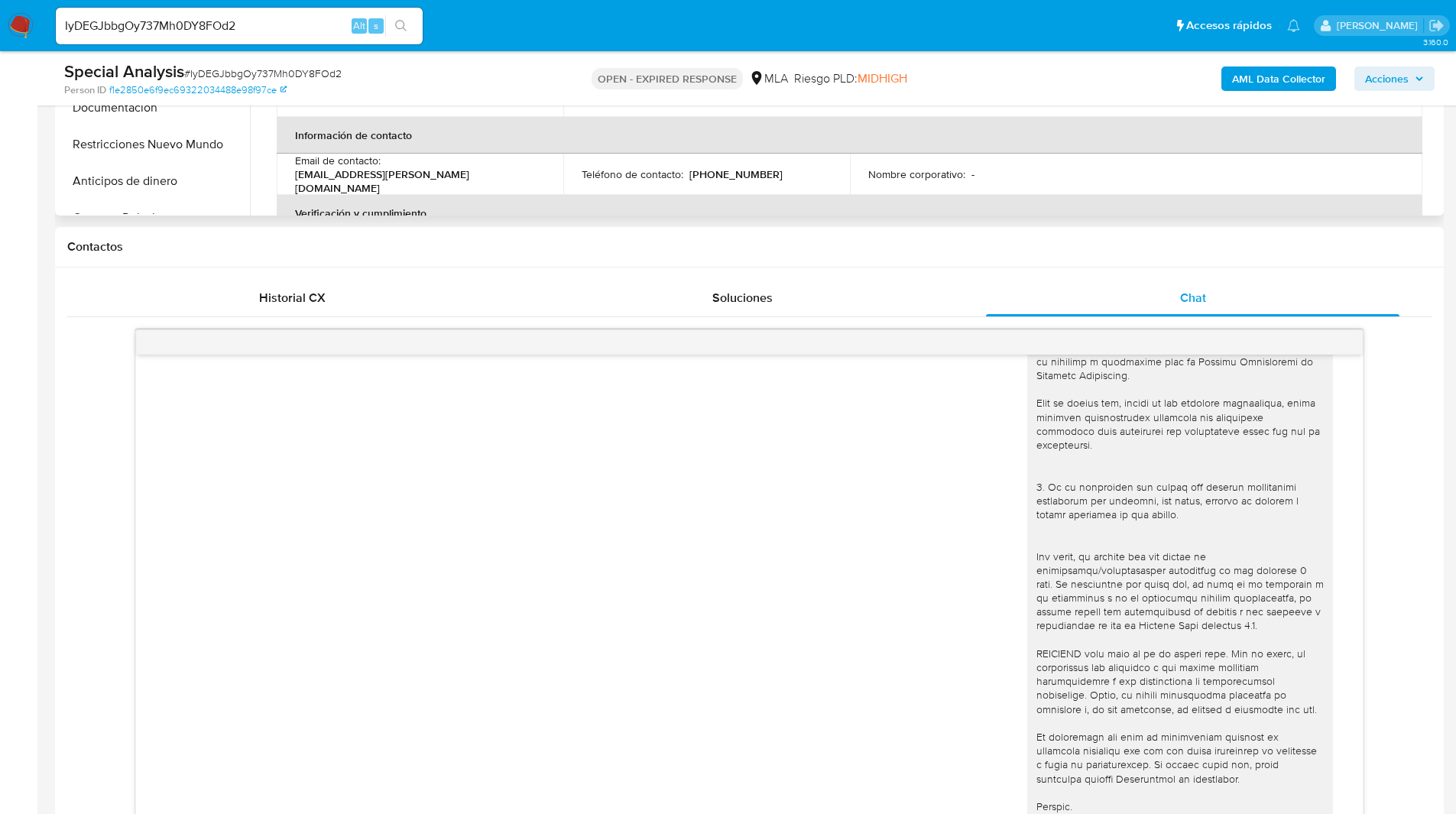
scroll to position [0, 0]
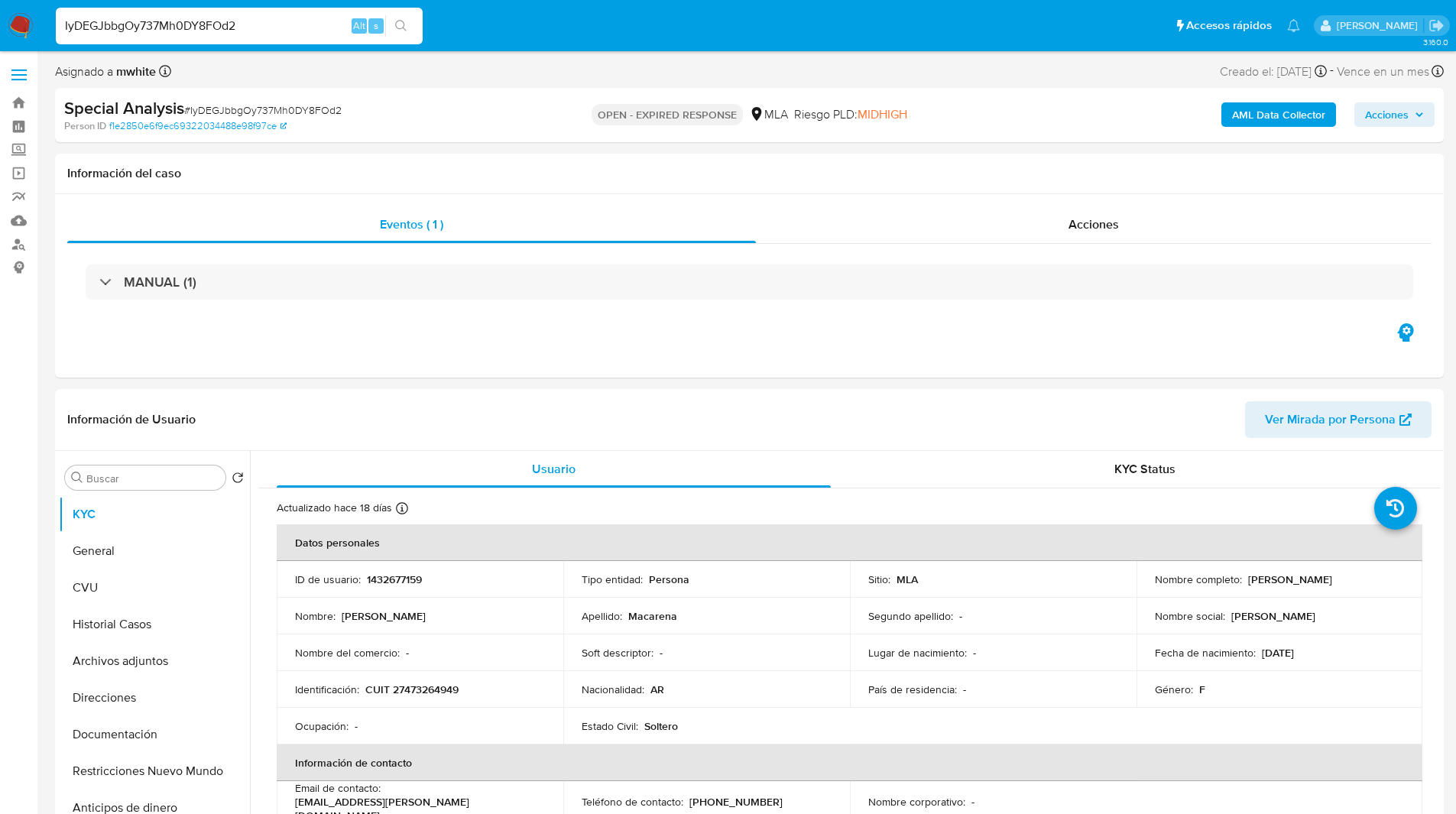
click at [181, 32] on input "IyDEGJbbgOy737Mh0DY8FOd2" at bounding box center [239, 26] width 366 height 20
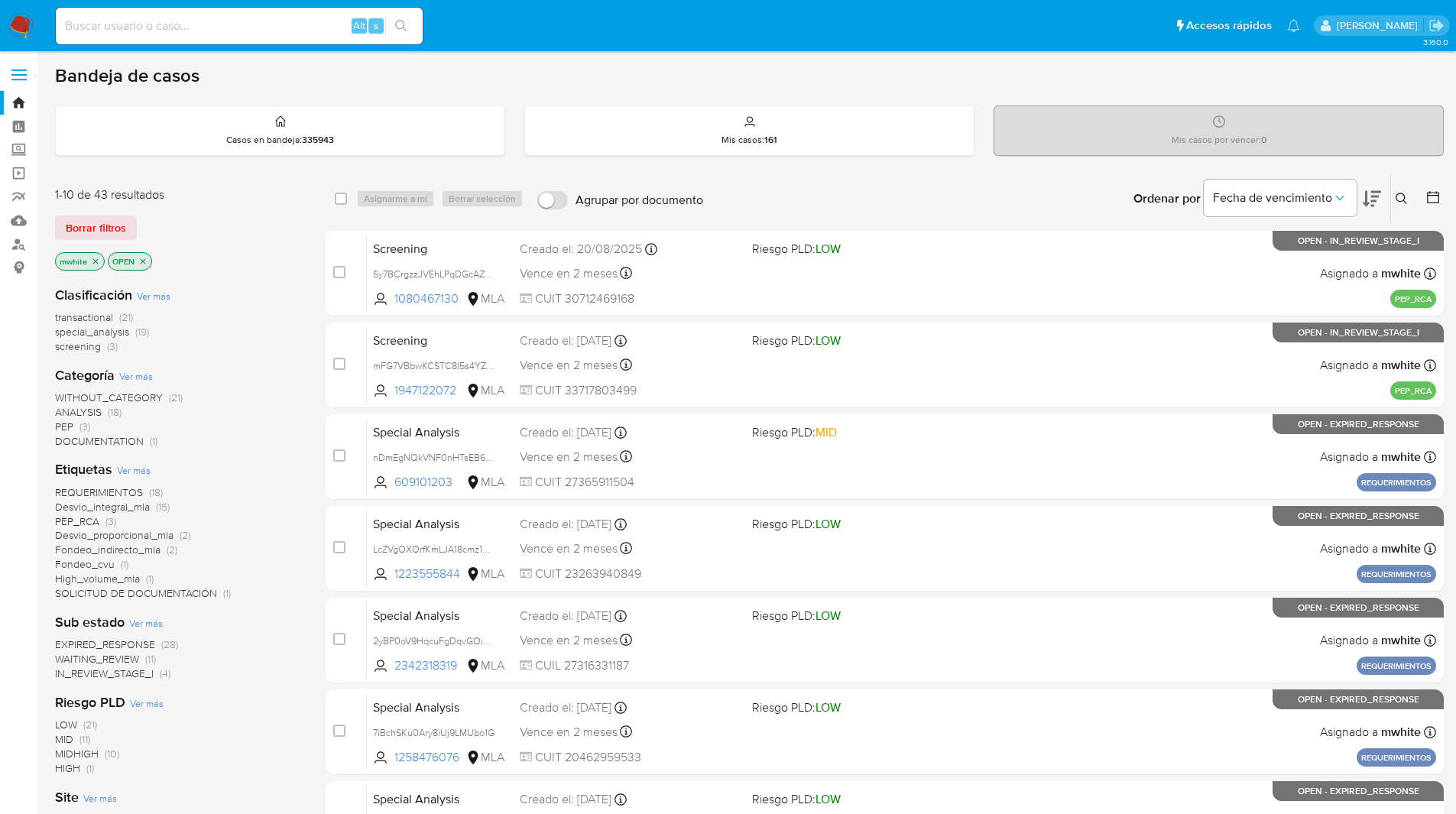
click at [1408, 196] on button at bounding box center [1403, 199] width 25 height 19
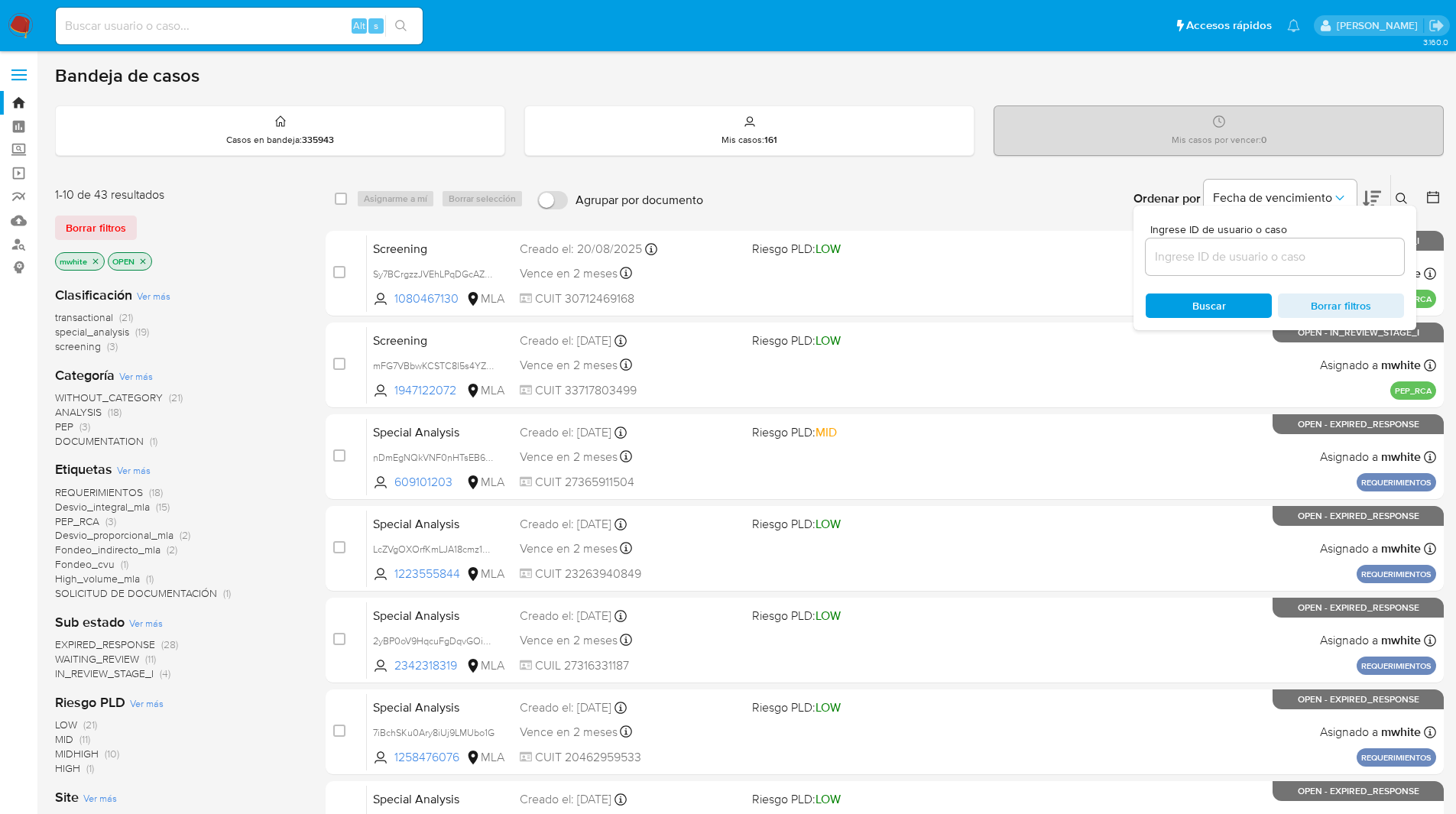
click at [1206, 259] on input at bounding box center [1275, 257] width 259 height 20
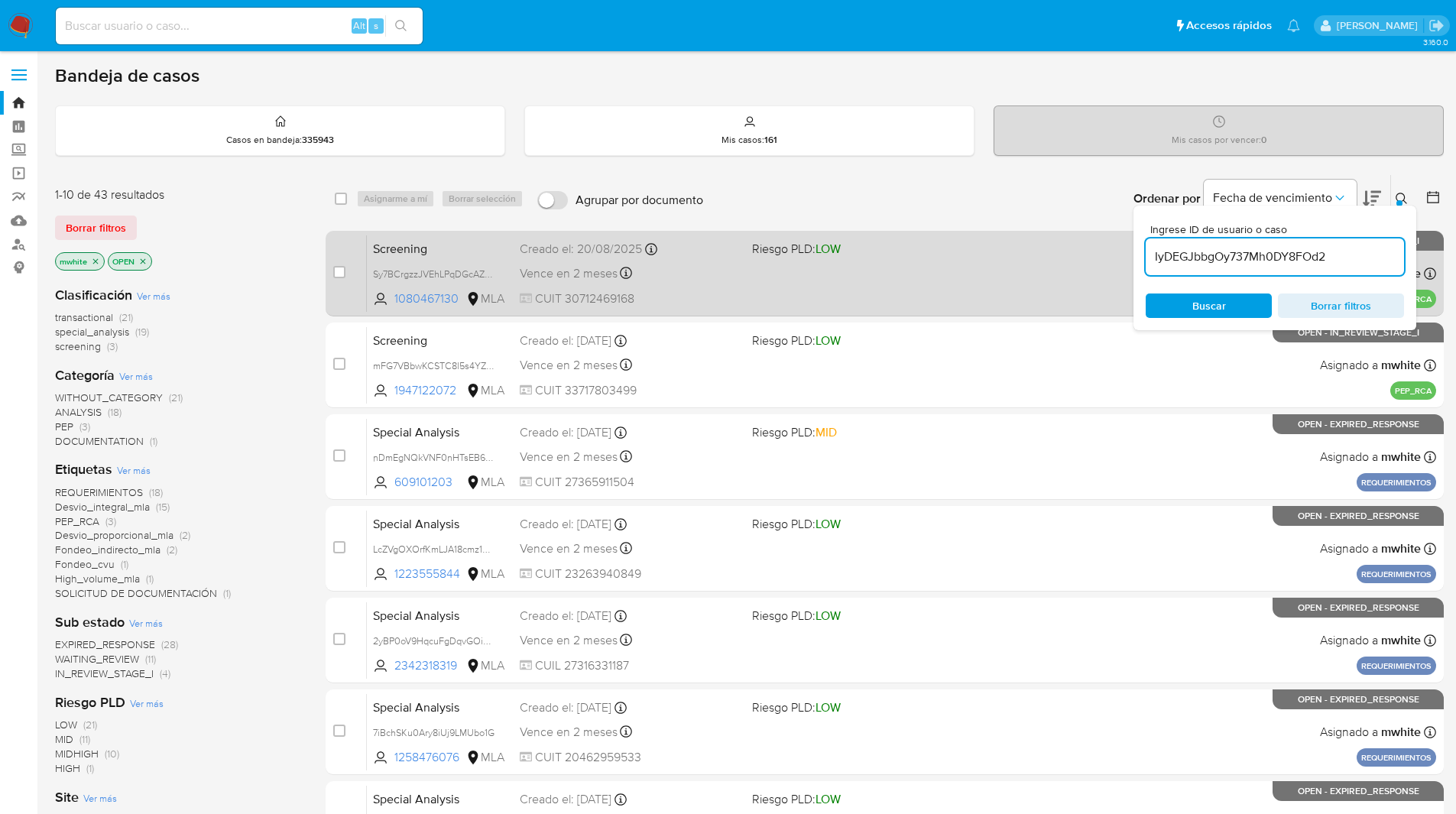
type input "IyDEGJbbgOy737Mh0DY8FOd2"
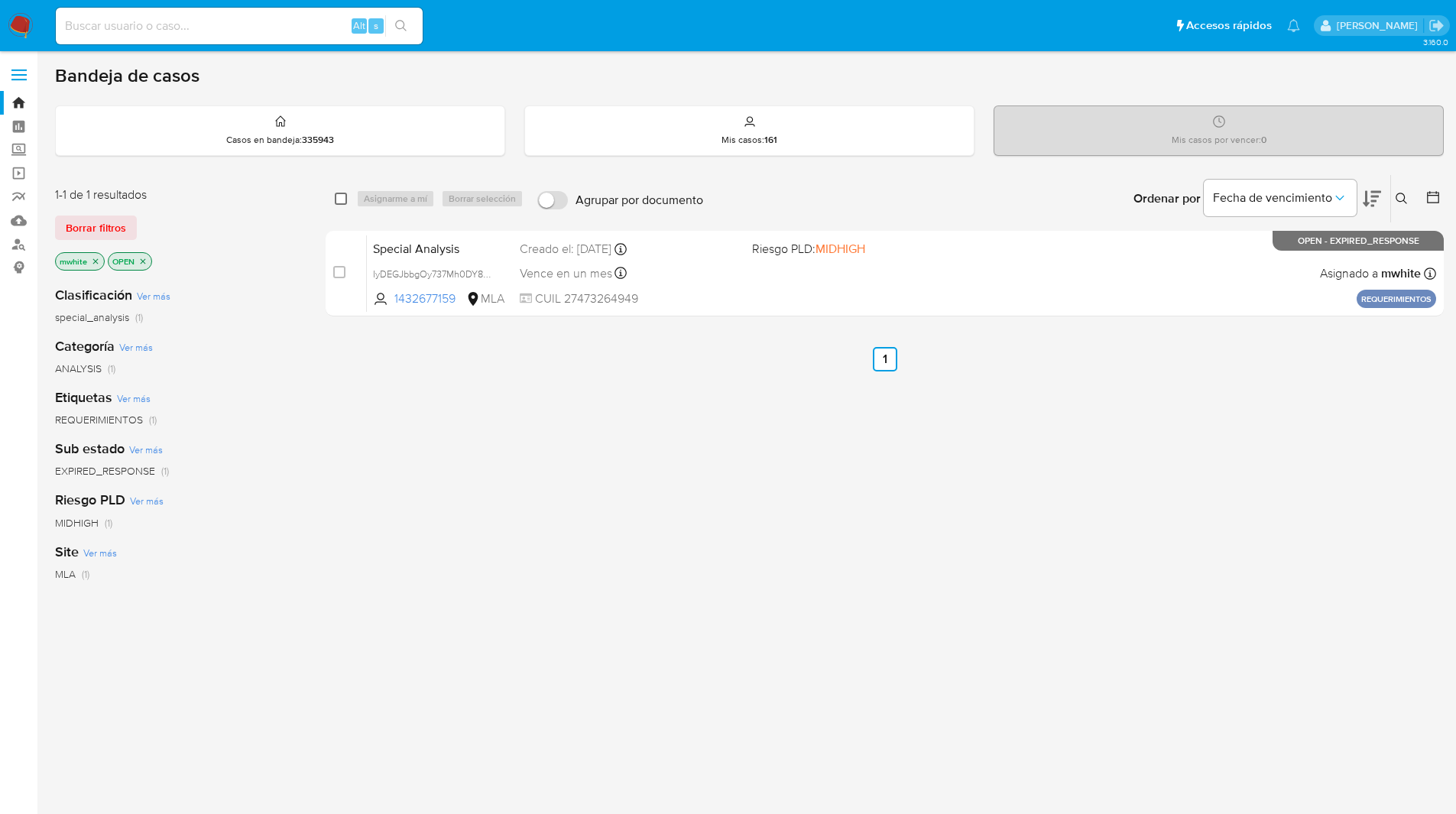
click at [338, 201] on input "checkbox" at bounding box center [341, 199] width 12 height 12
checkbox input "true"
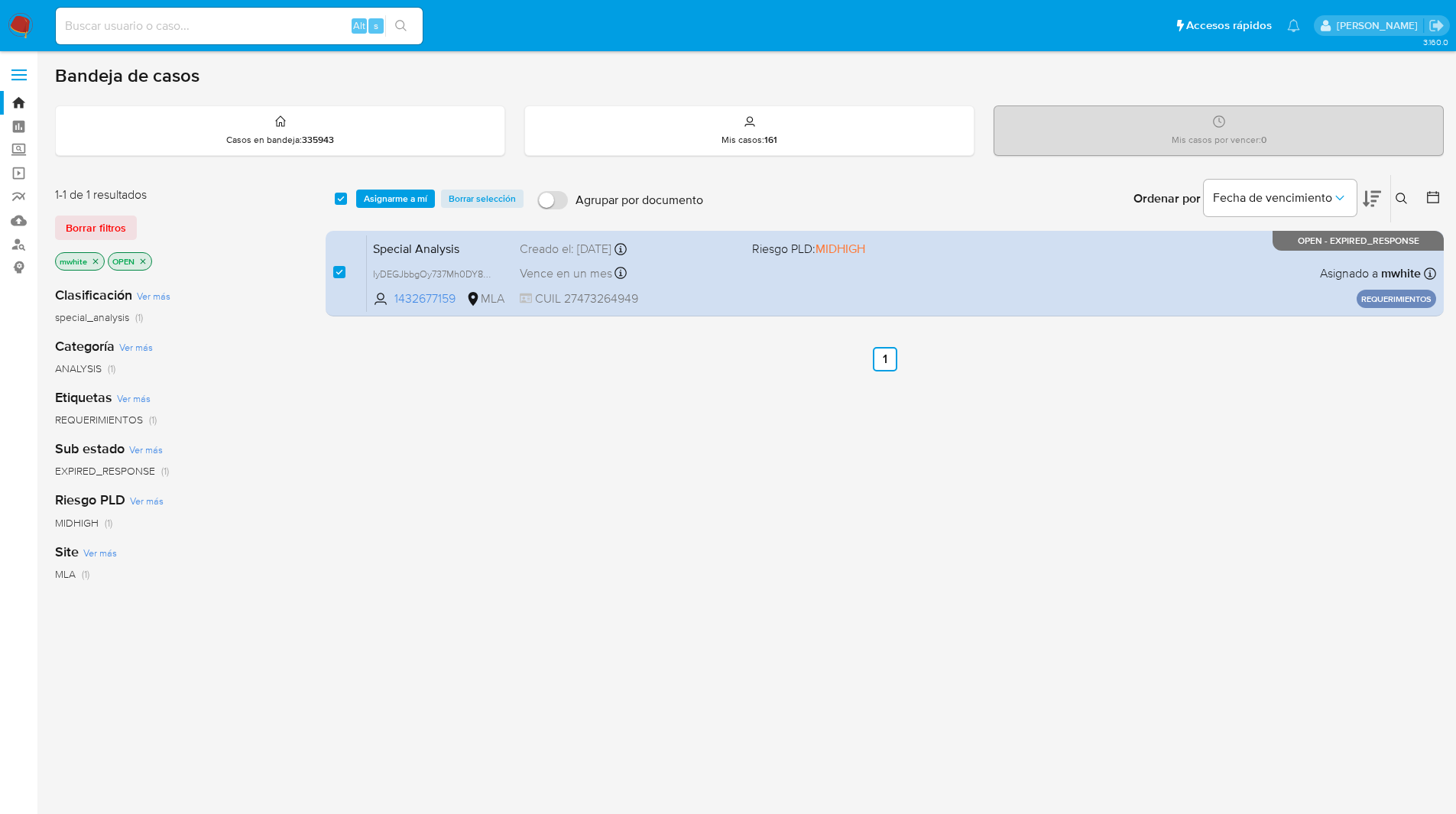
click at [1402, 190] on button at bounding box center [1403, 199] width 25 height 19
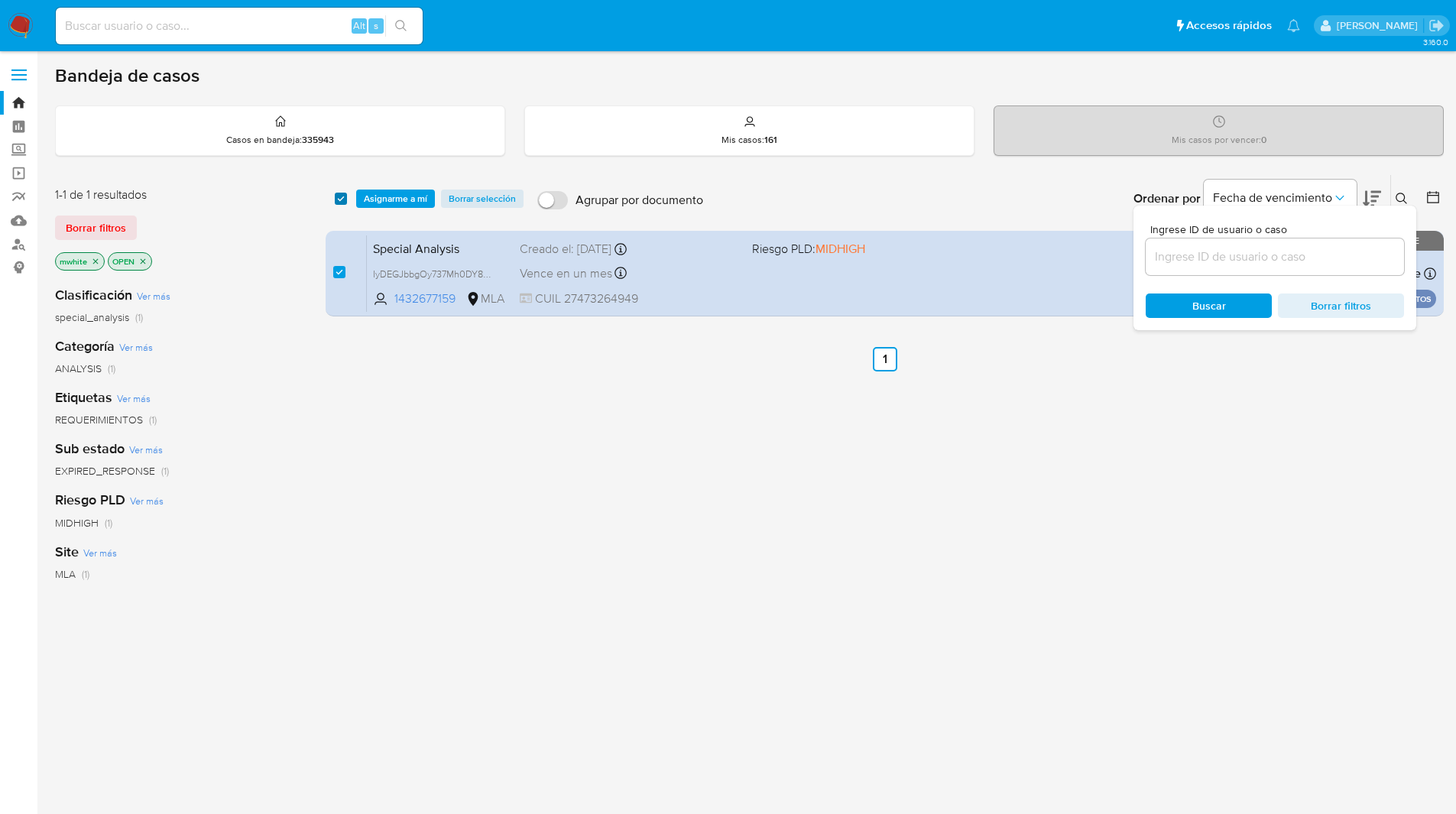
click at [339, 197] on input "checkbox" at bounding box center [341, 199] width 12 height 12
checkbox input "false"
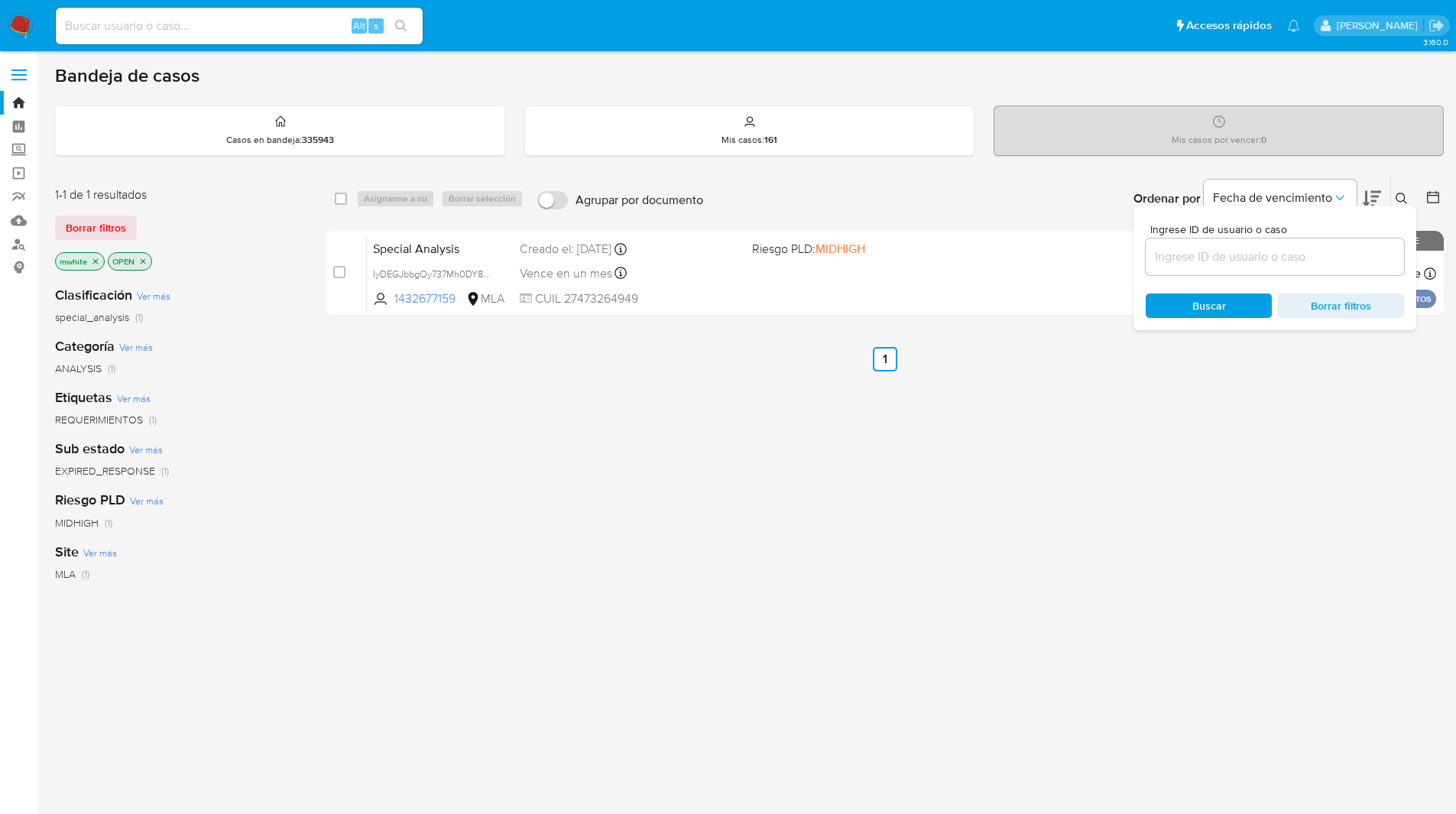
click at [1212, 242] on div at bounding box center [1275, 256] width 259 height 37
click at [1212, 259] on input at bounding box center [1275, 257] width 259 height 20
paste input "IyDEGJbbgOy737Mh0DY8FOd2"
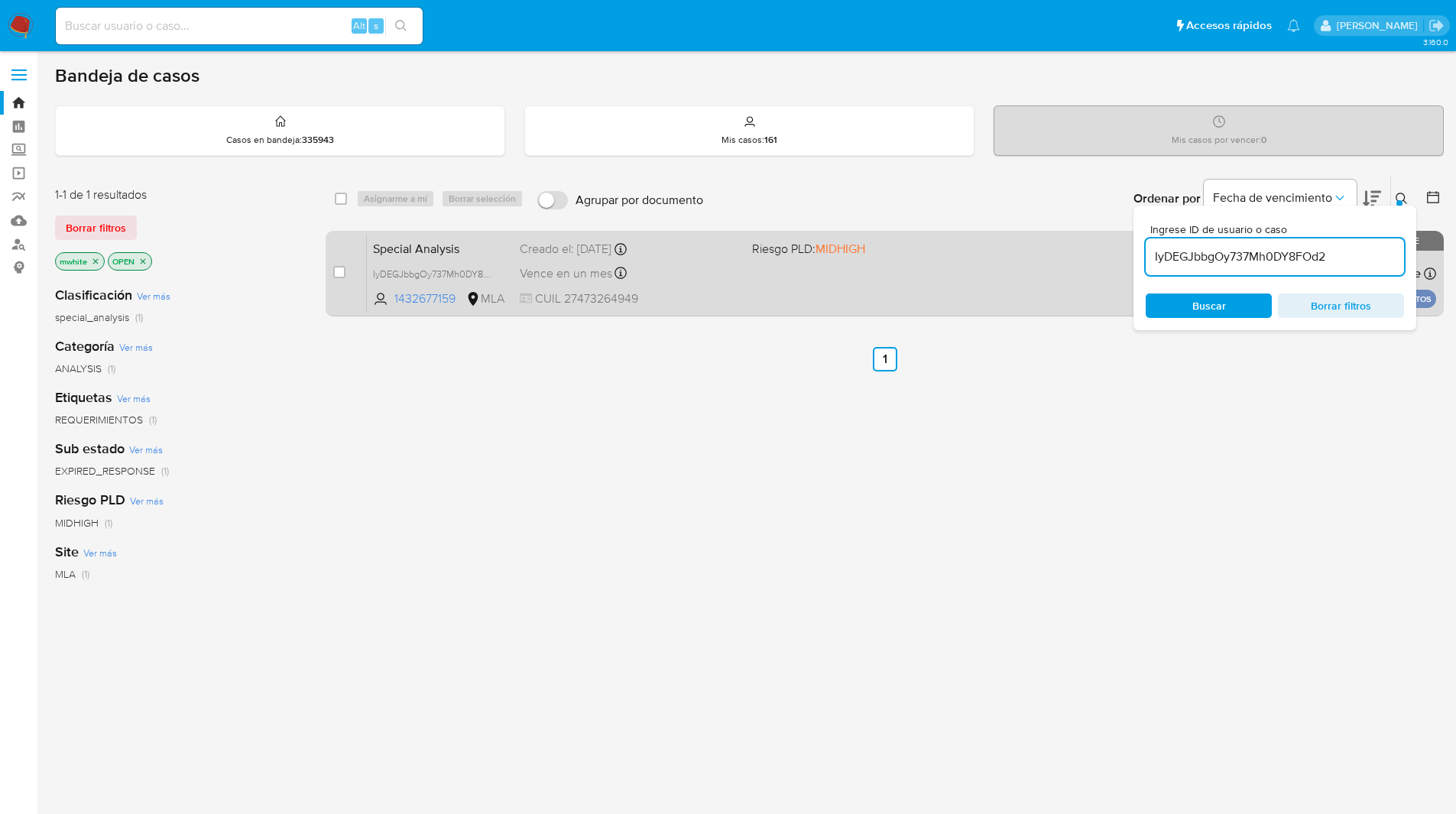
type input "IyDEGJbbgOy737Mh0DY8FOd2"
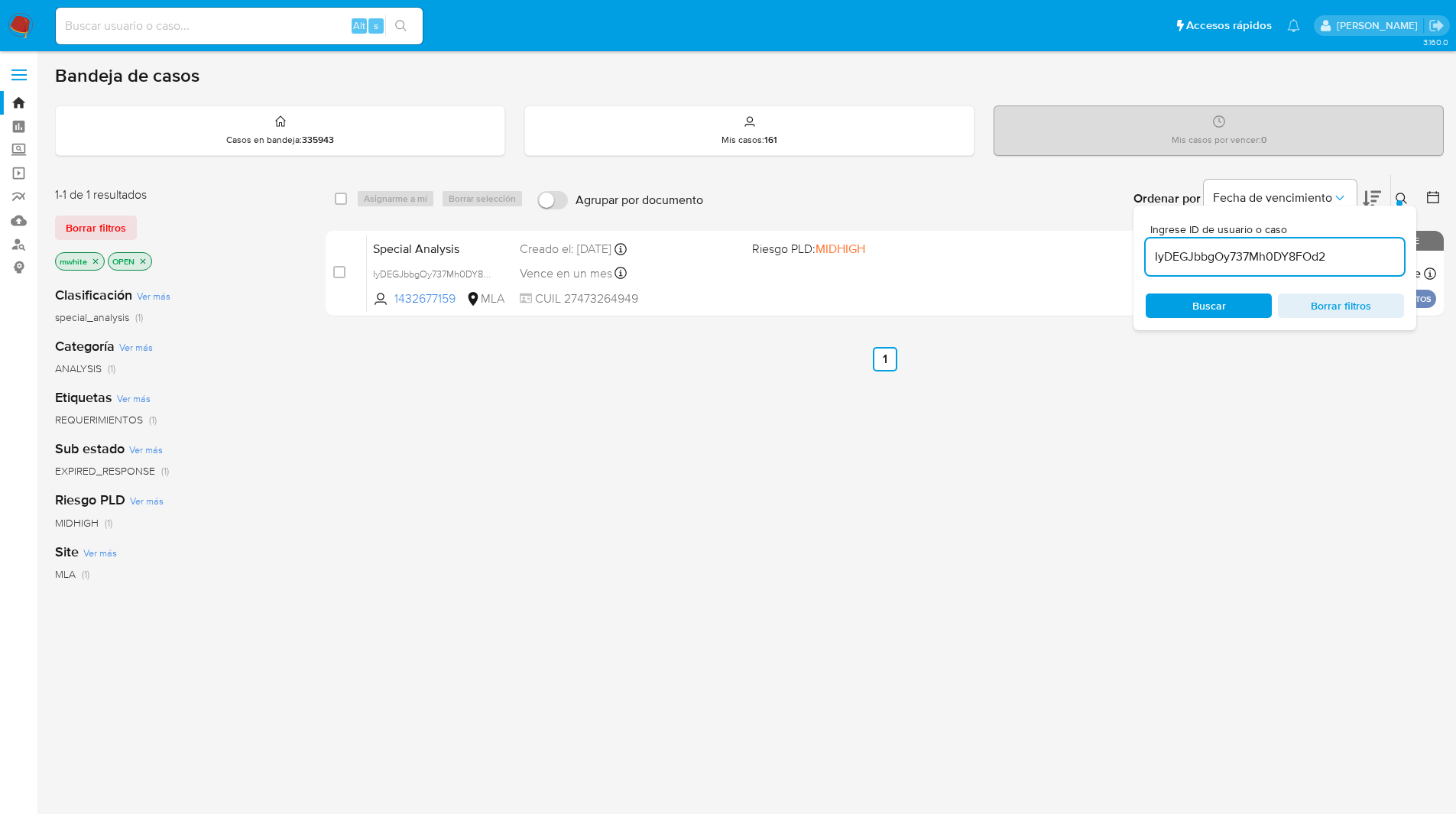
click at [343, 206] on div "select-all-cases-checkbox" at bounding box center [341, 198] width 12 height 15
click at [337, 197] on input "checkbox" at bounding box center [341, 199] width 12 height 12
checkbox input "true"
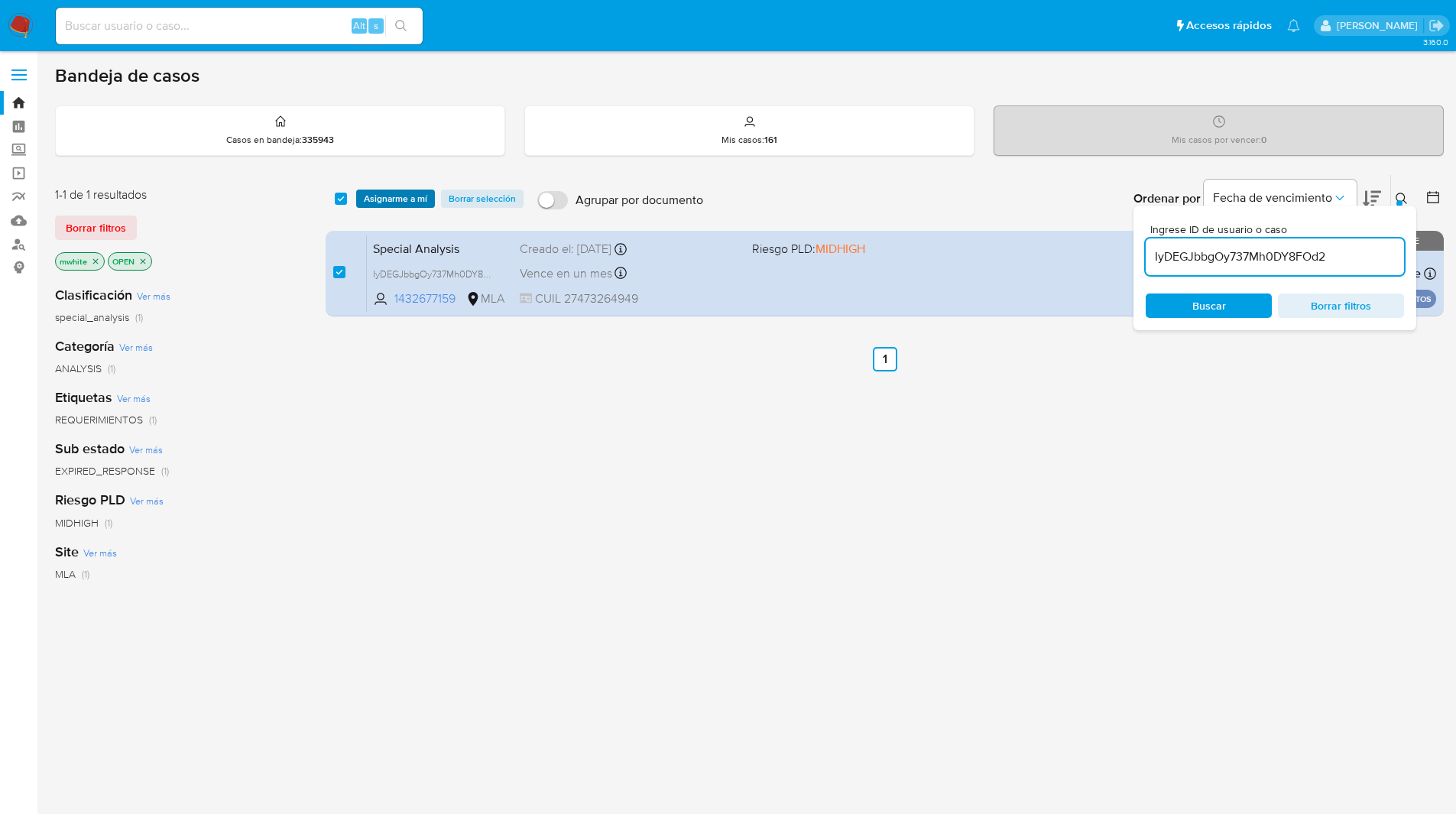
click at [415, 203] on span "Asignarme a mí" at bounding box center [395, 198] width 63 height 15
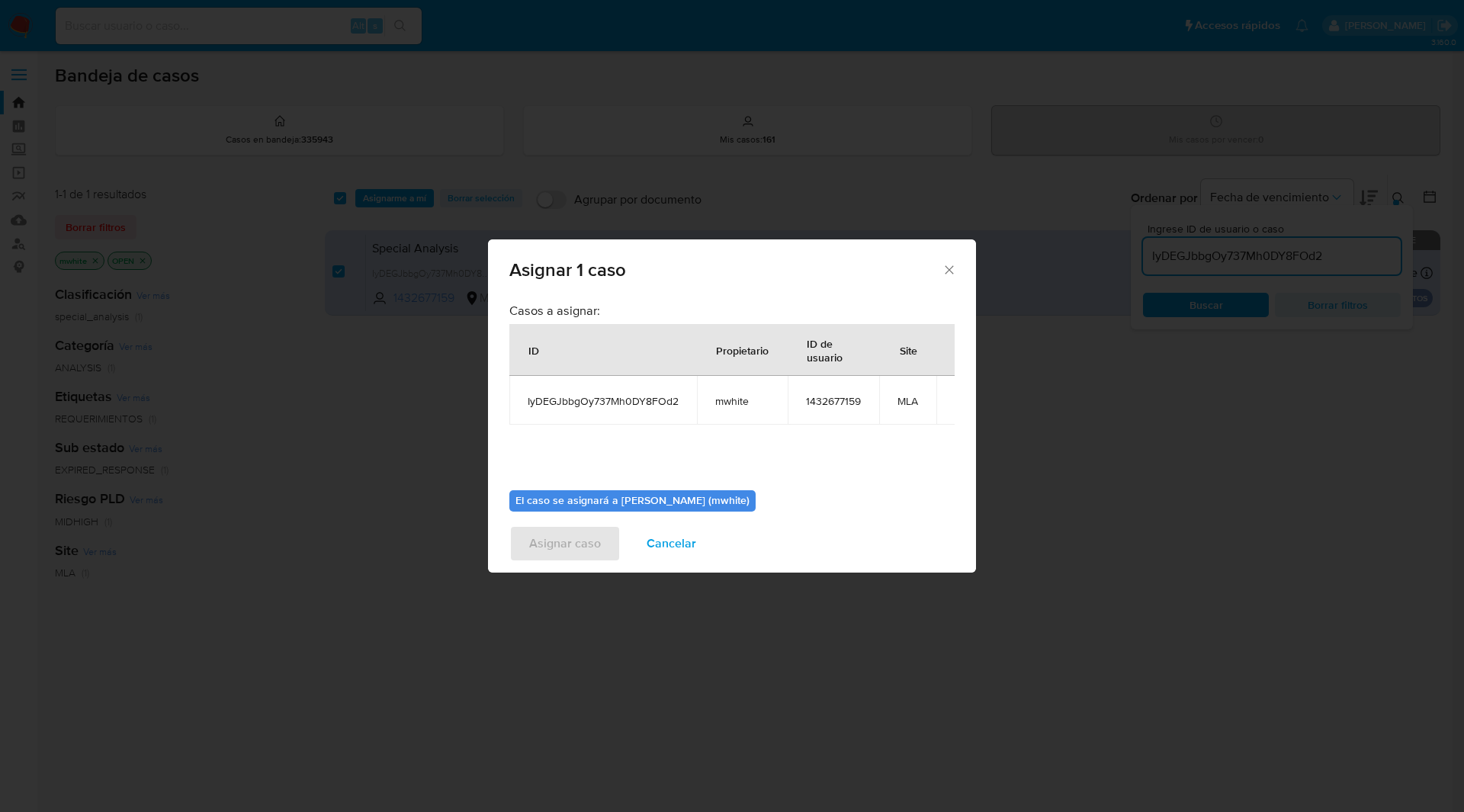
click at [739, 404] on span "mwhite" at bounding box center [742, 400] width 54 height 13
copy span "mwhite"
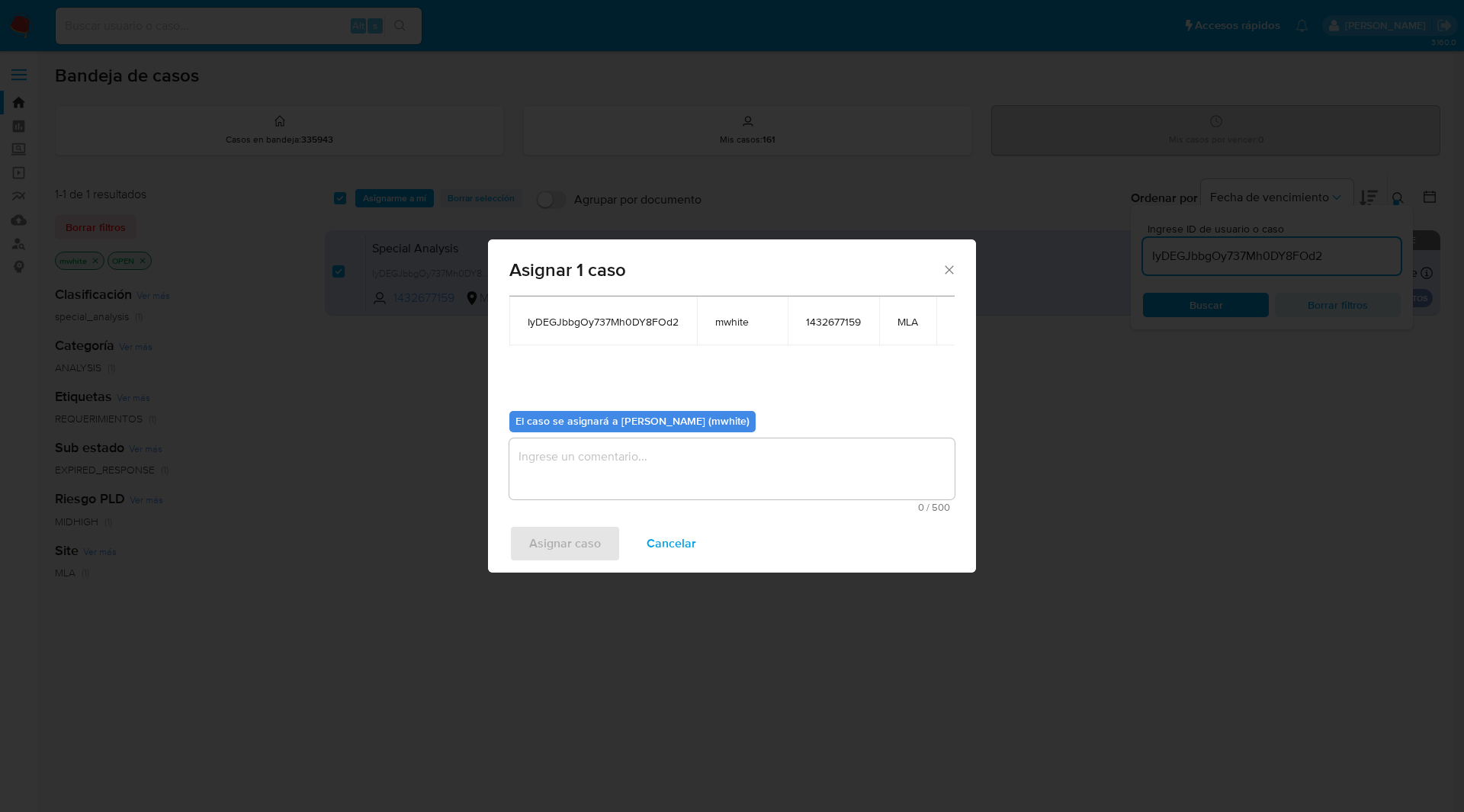
click at [639, 466] on textarea "assign-modal" at bounding box center [732, 469] width 446 height 61
paste textarea "mwhite"
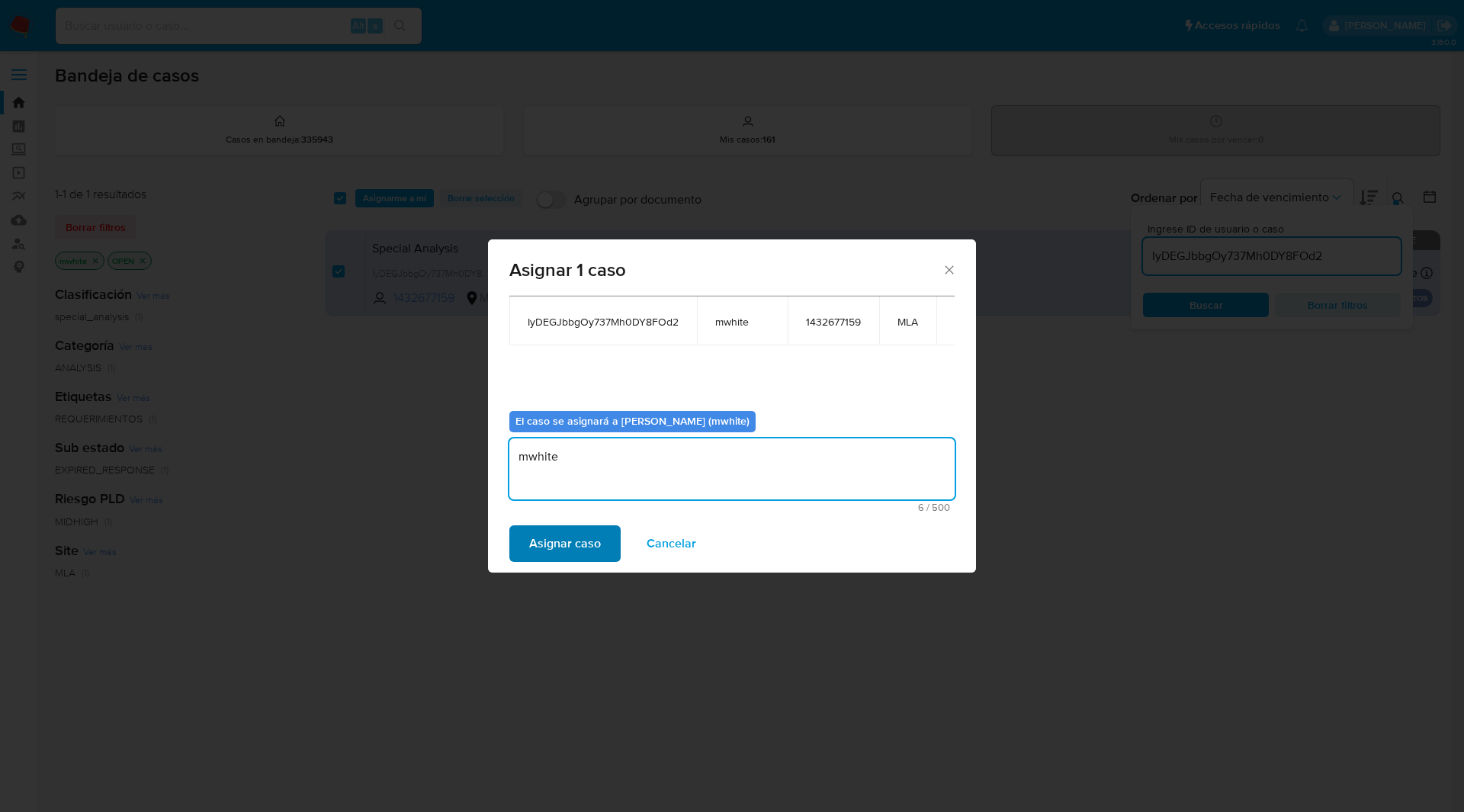
type textarea "mwhite"
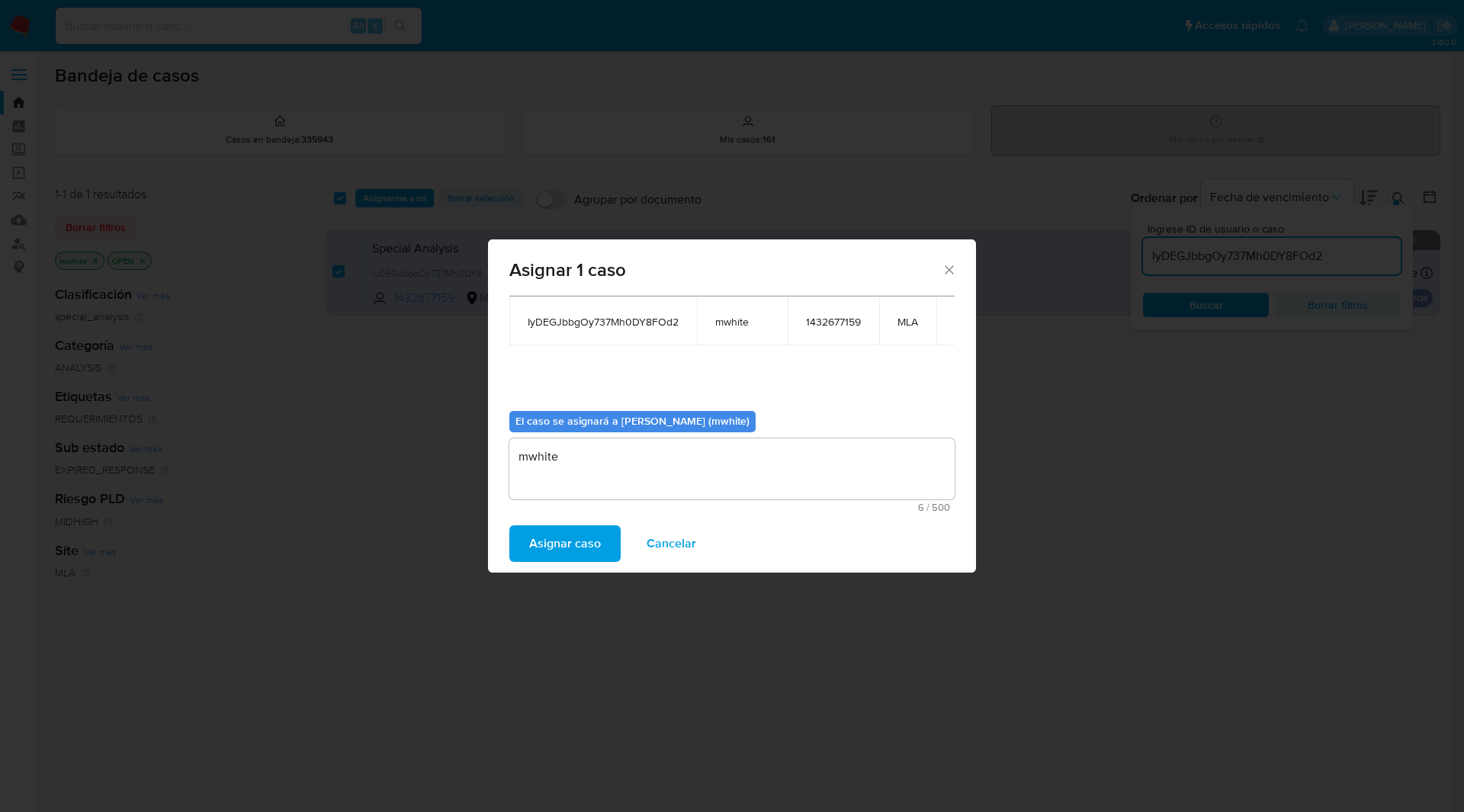
click at [561, 530] on span "Asignar caso" at bounding box center [565, 543] width 72 height 34
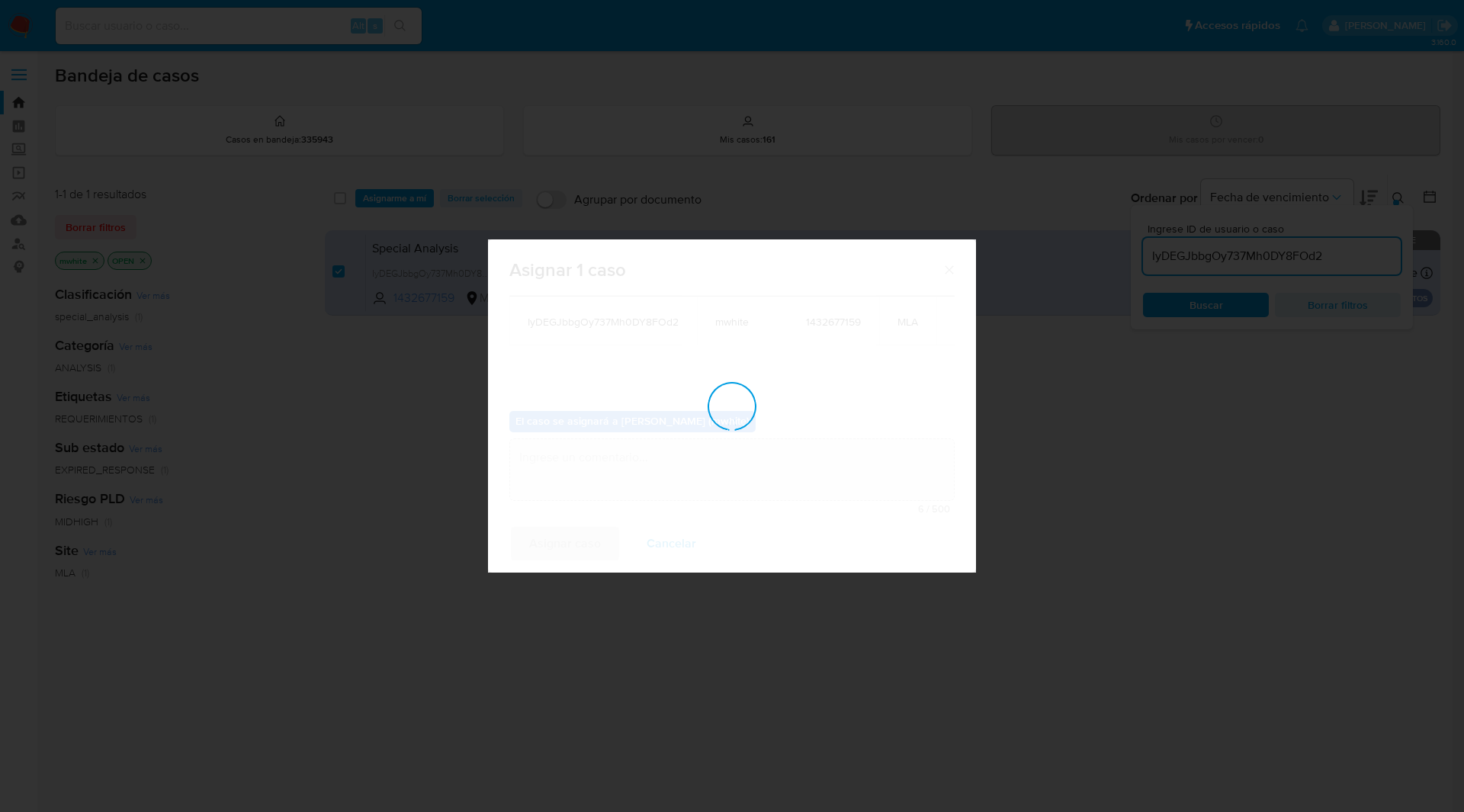
checkbox input "false"
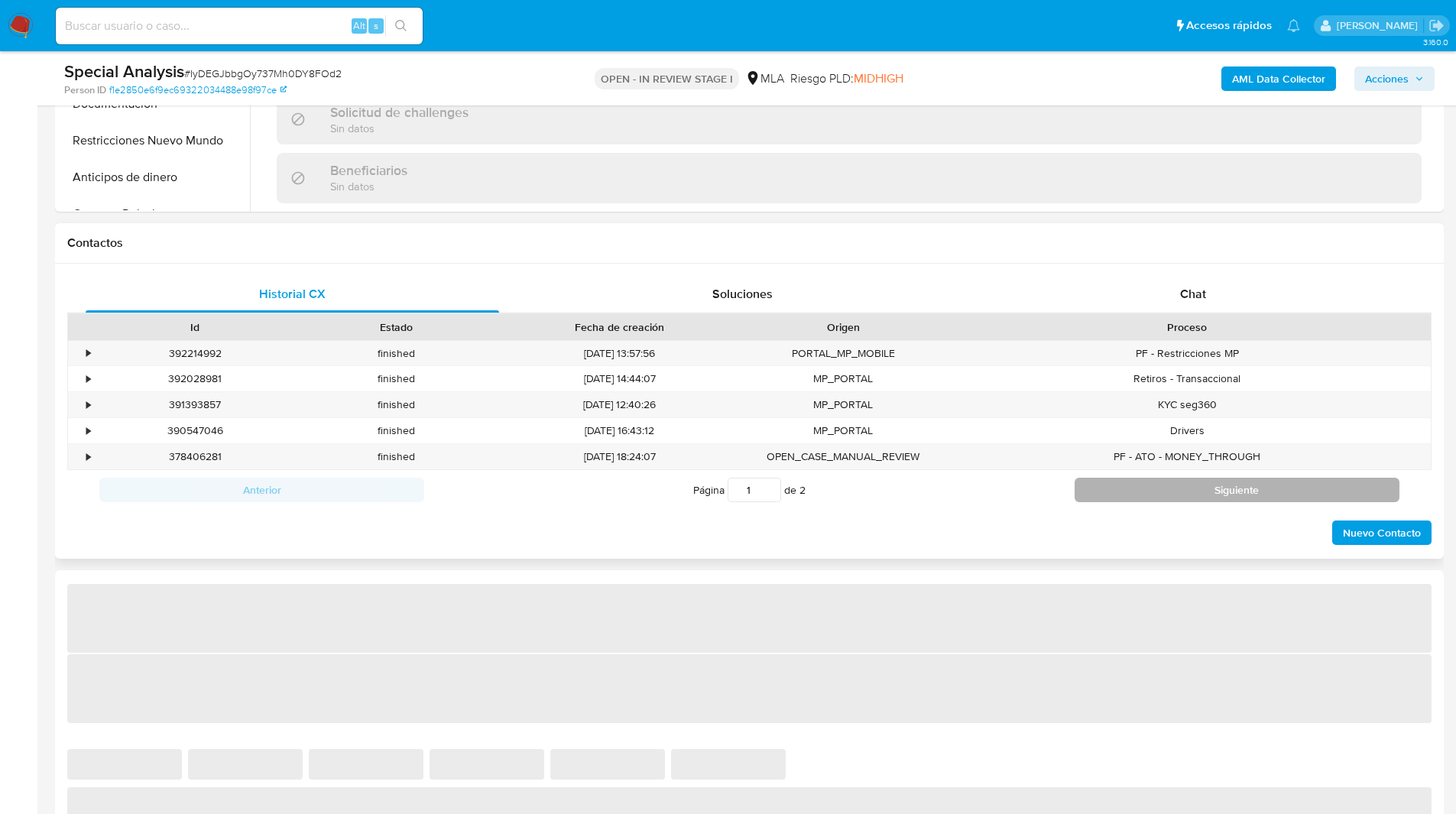
scroll to position [608, 0]
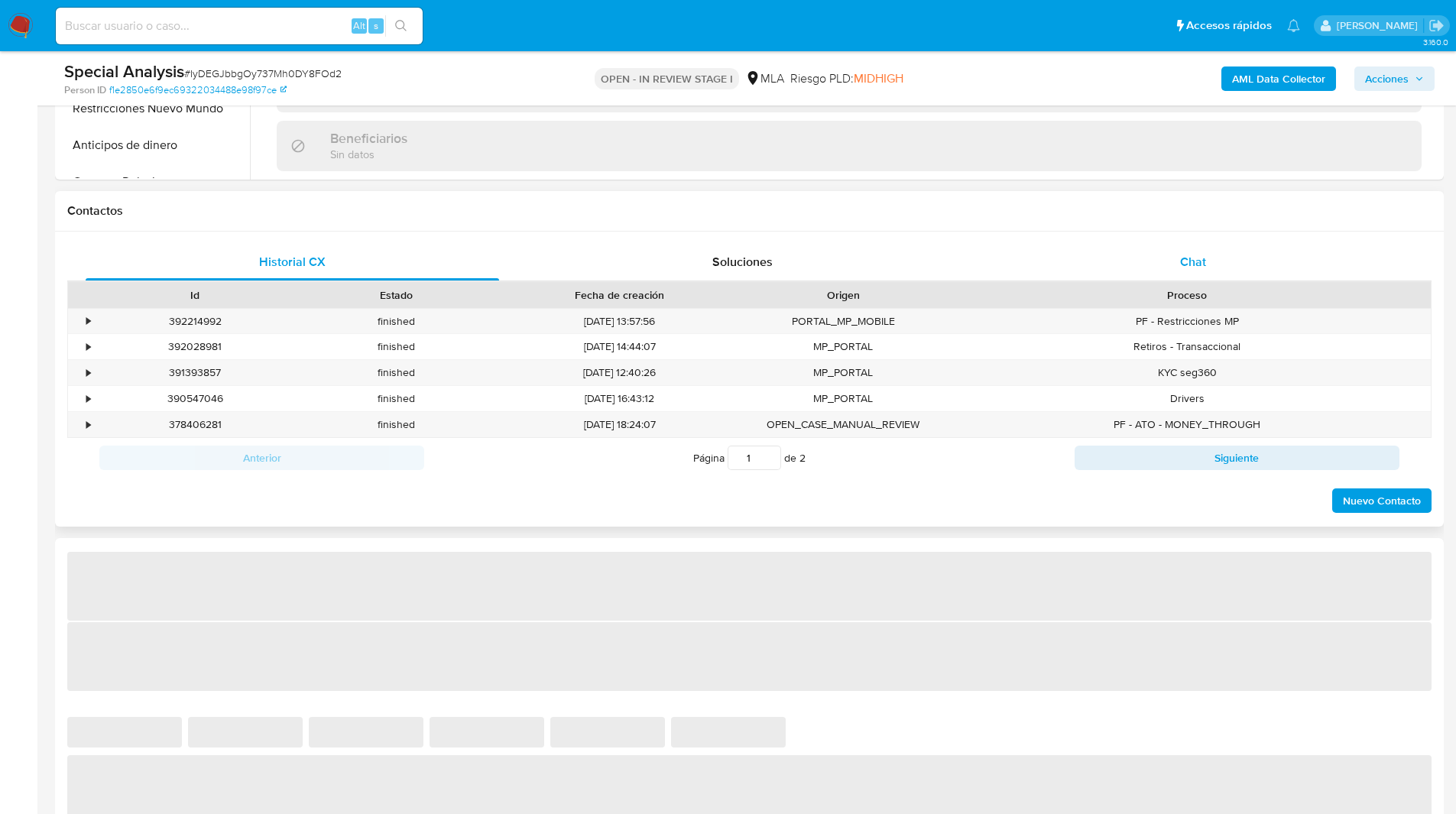
select select "10"
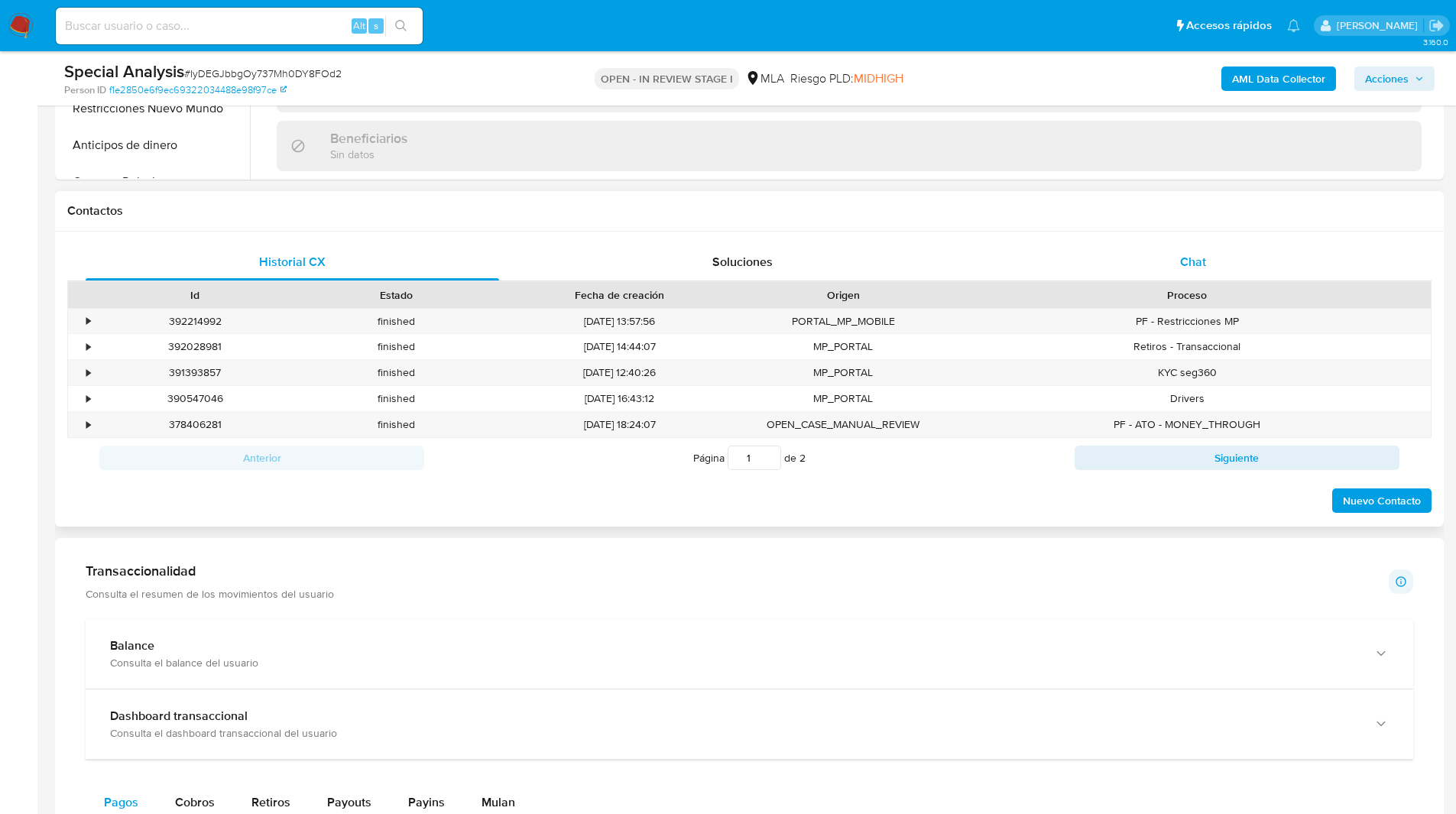
click at [1173, 273] on div "Chat" at bounding box center [1193, 261] width 414 height 37
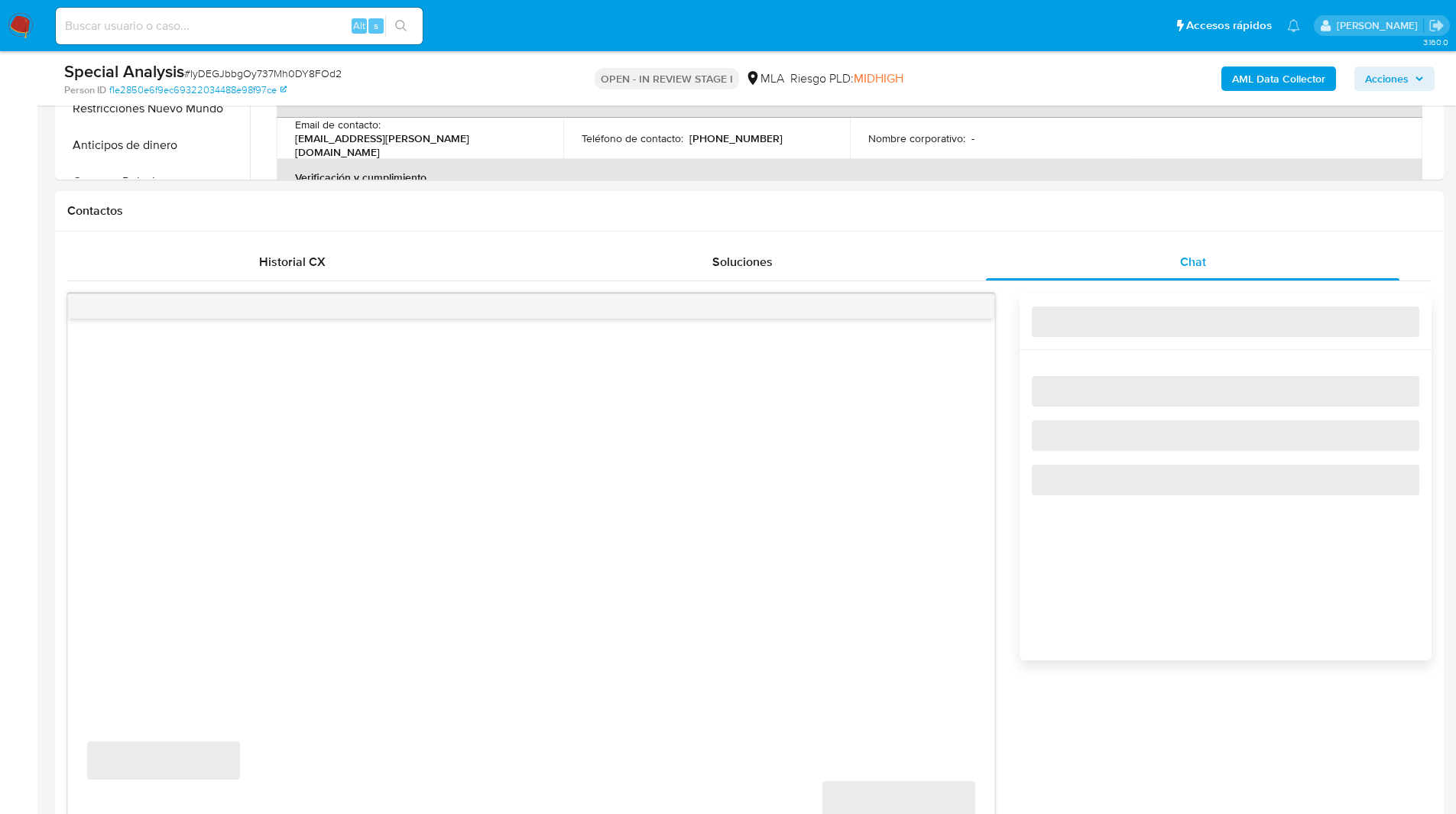
click at [1011, 206] on h1 "Contactos" at bounding box center [749, 210] width 1364 height 15
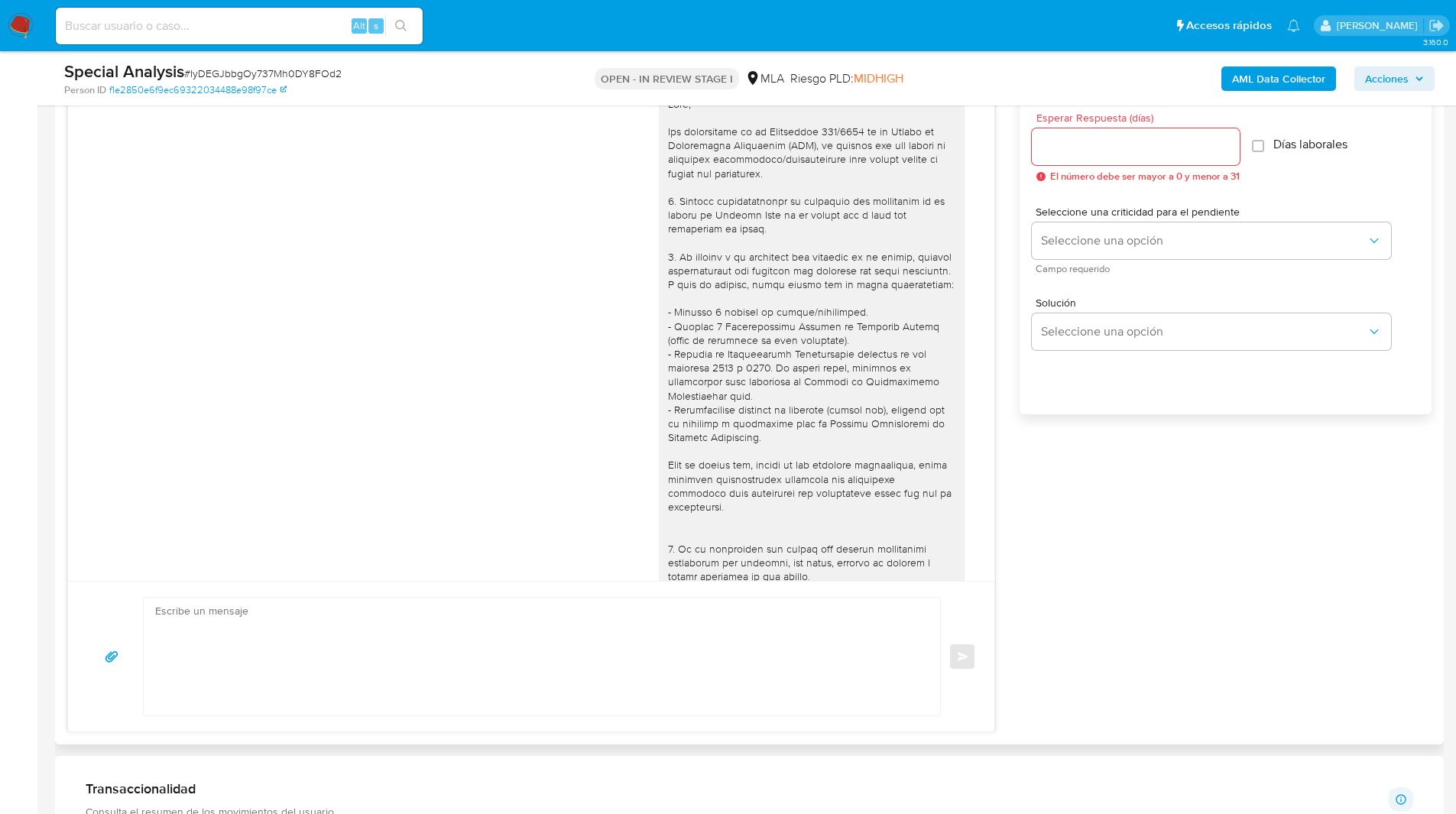
scroll to position [372, 0]
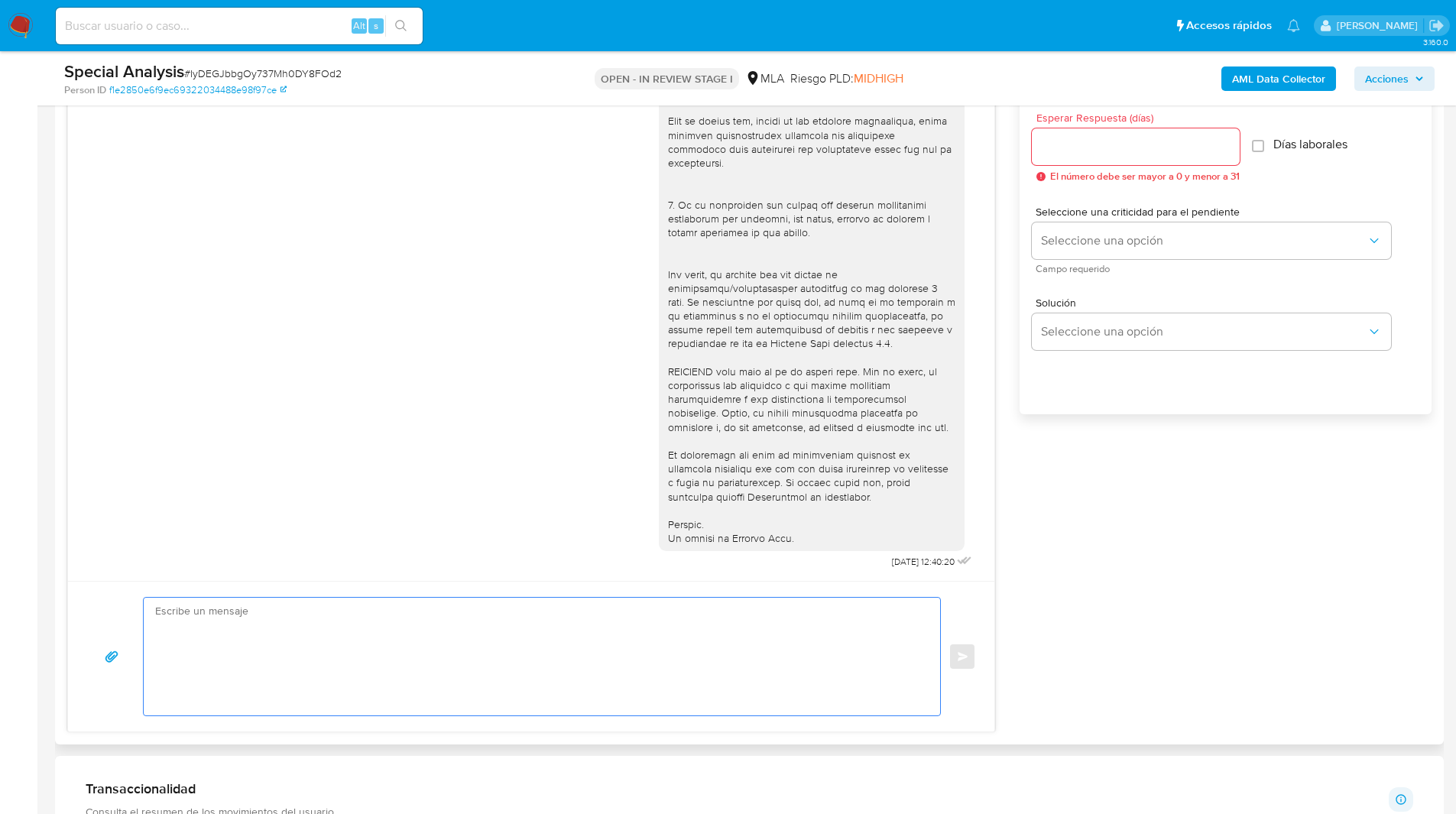
click at [483, 622] on textarea at bounding box center [538, 656] width 766 height 118
paste textarea "Hola, Esperamos que te encuentres muy bien. Te consultamos si tuviste oportunid…"
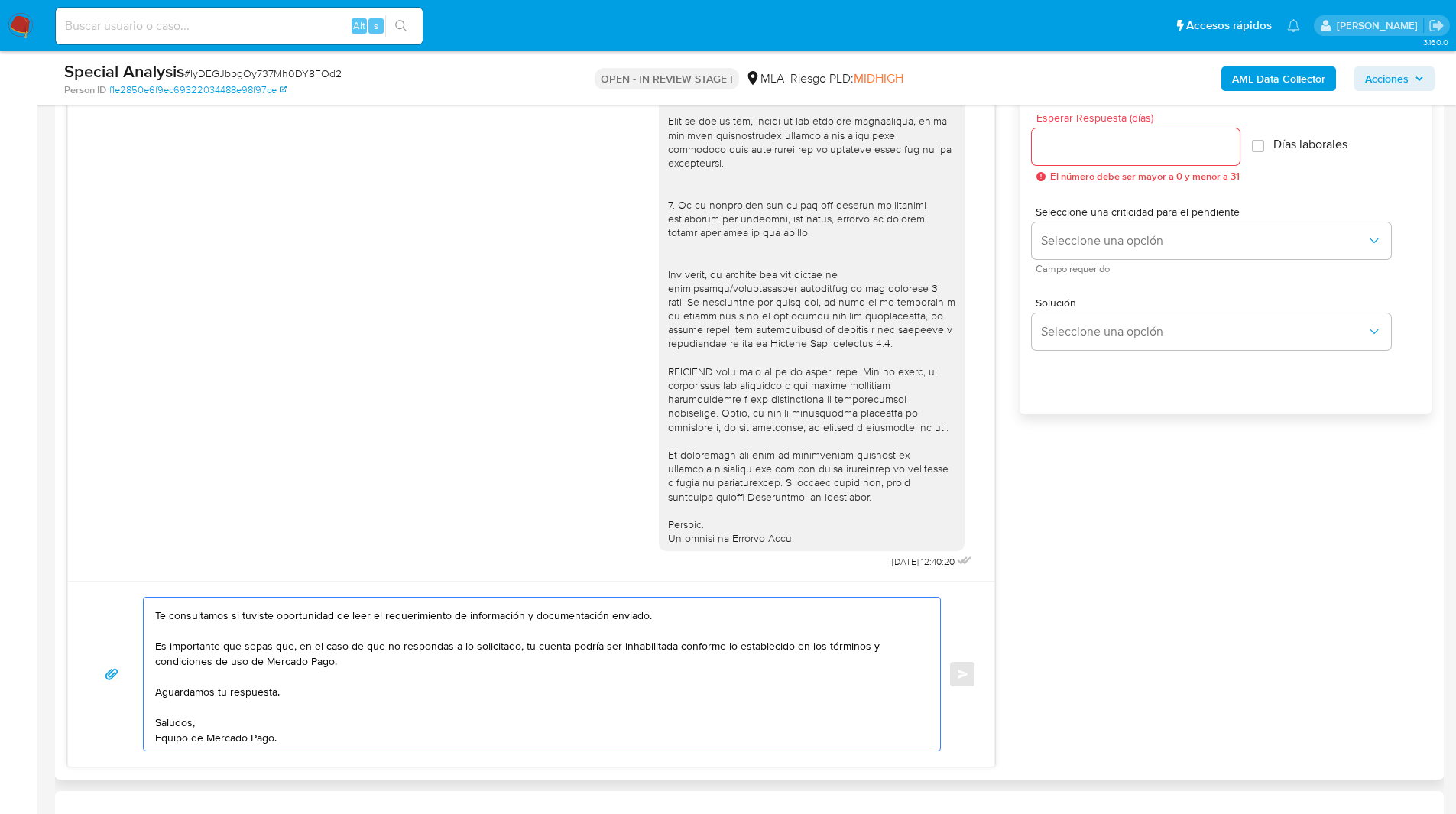
scroll to position [56, 0]
type textarea "Hola, Esperamos que te encuentres muy bien. Te consultamos si tuviste oportunid…"
click at [1070, 153] on input "Esperar Respuesta (días)" at bounding box center [1135, 146] width 208 height 20
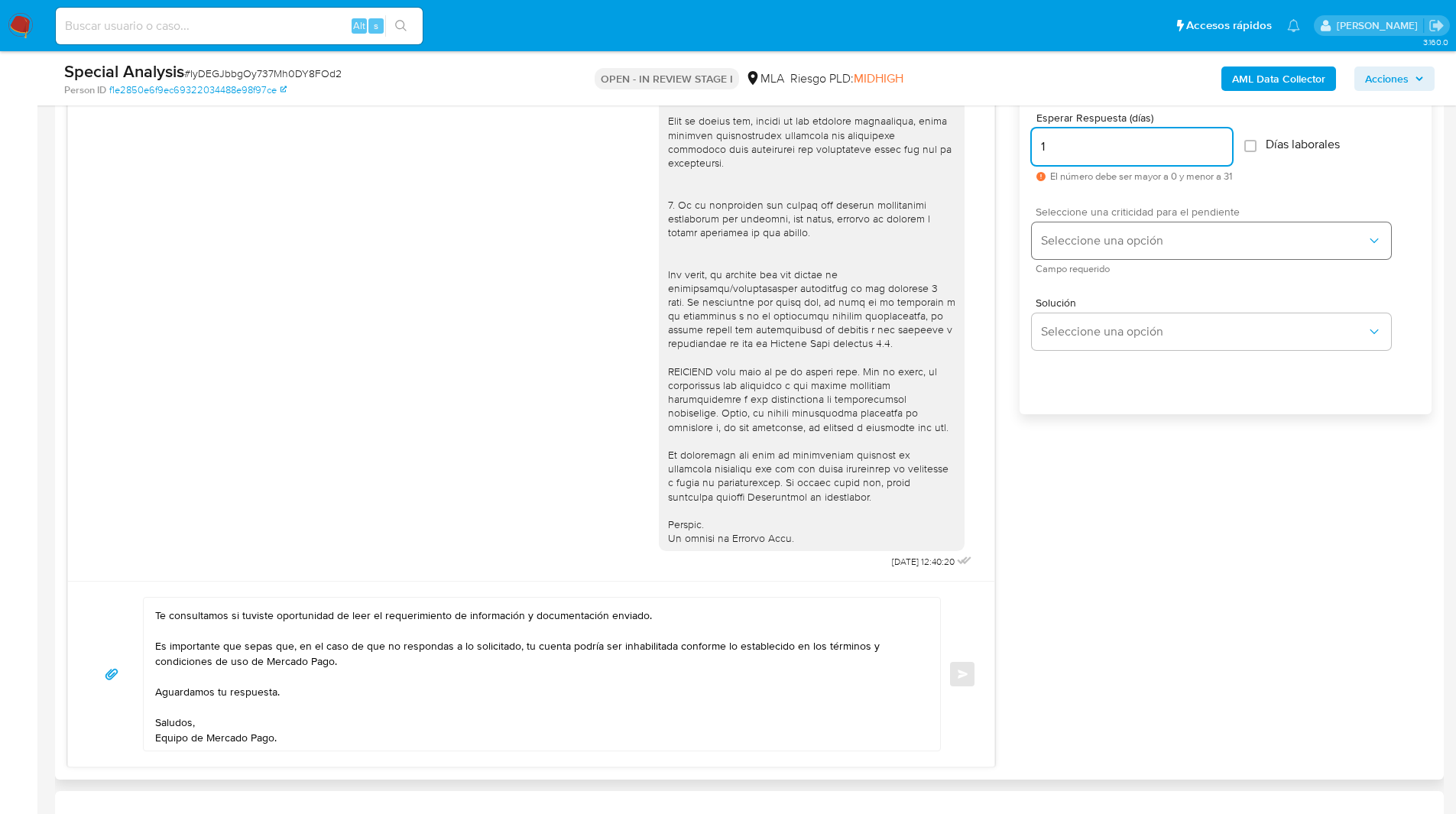
type input "1"
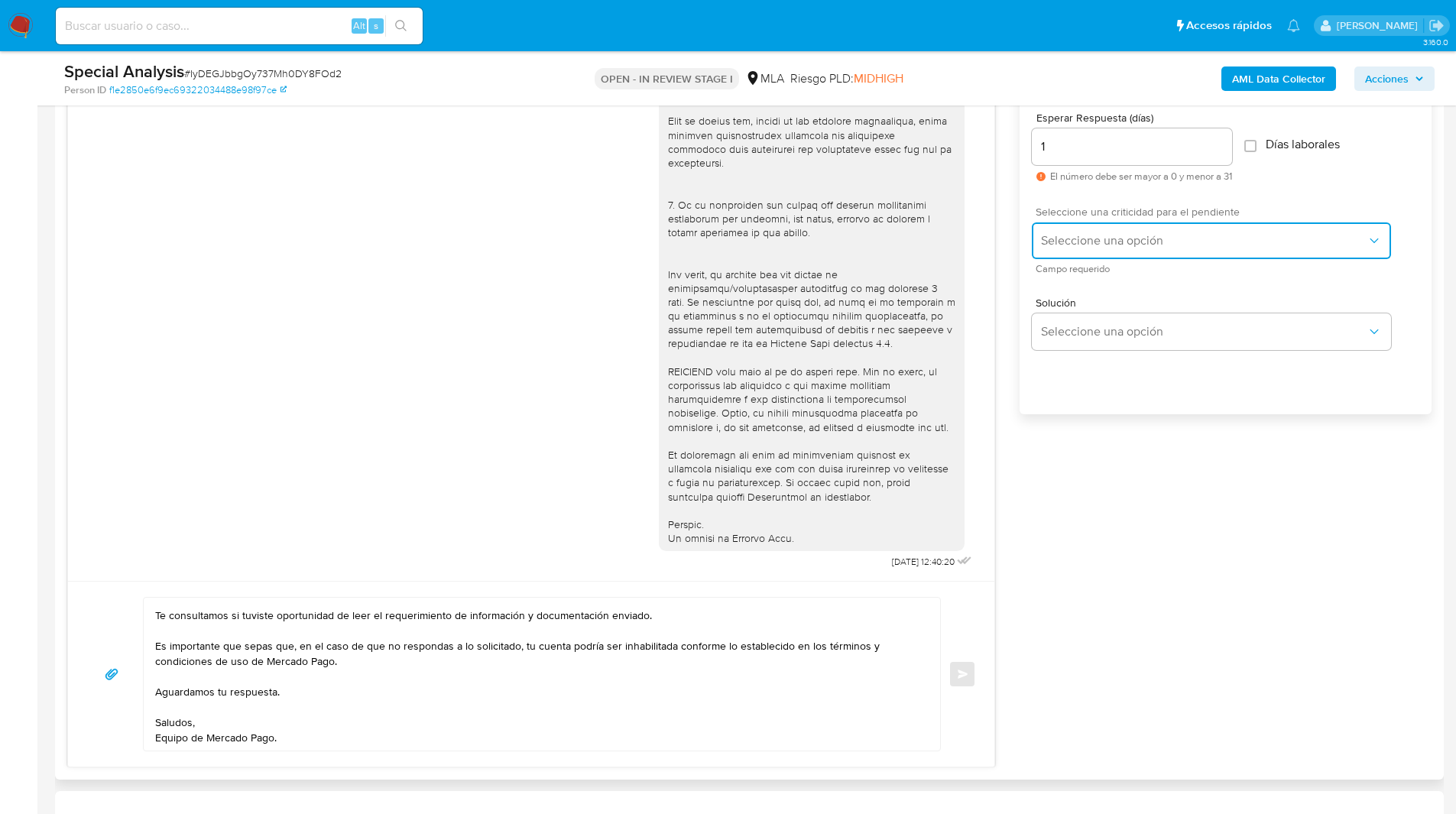
click at [1140, 254] on button "Seleccione una opción" at bounding box center [1211, 240] width 359 height 37
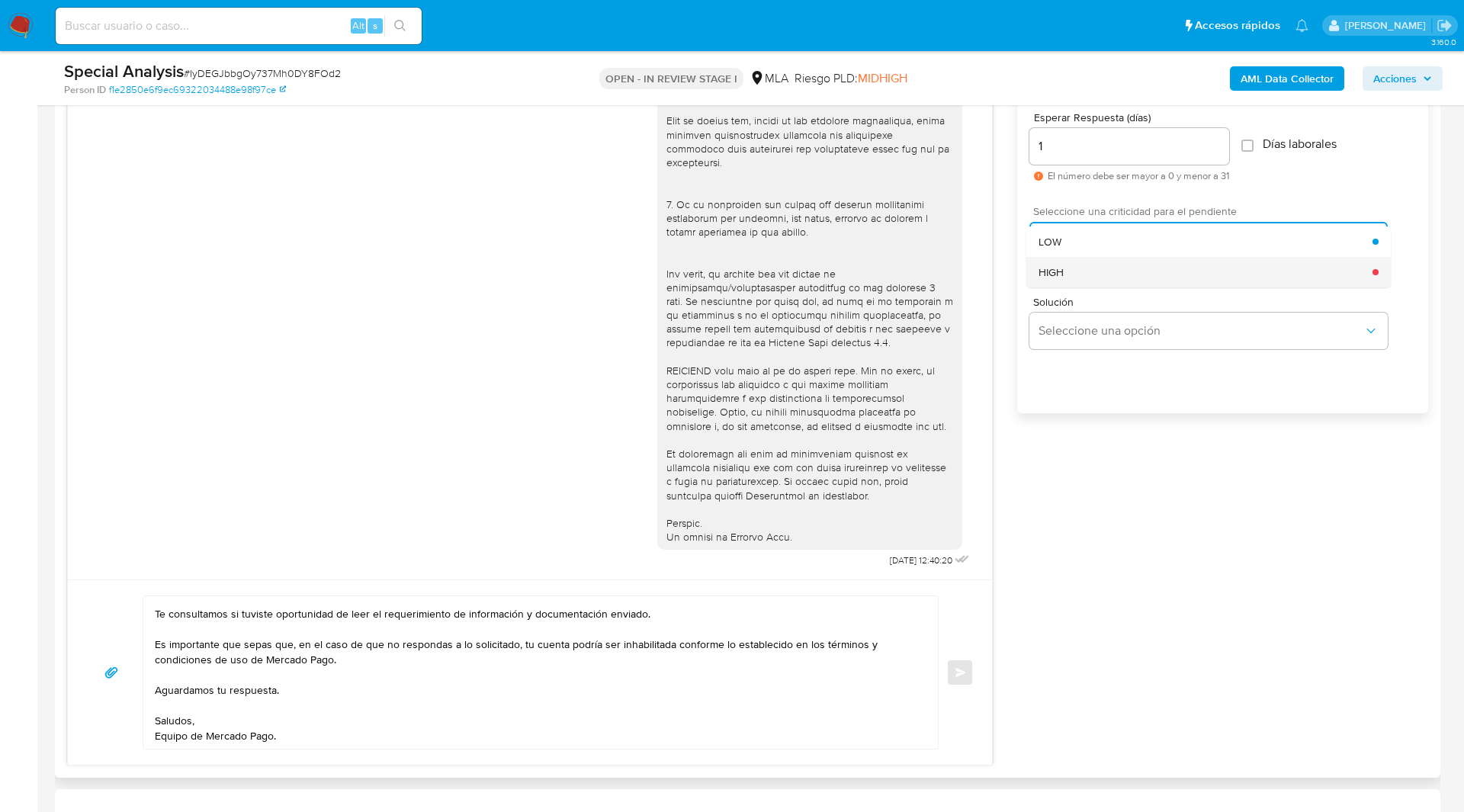
click at [1147, 277] on div "HIGH" at bounding box center [1204, 272] width 334 height 30
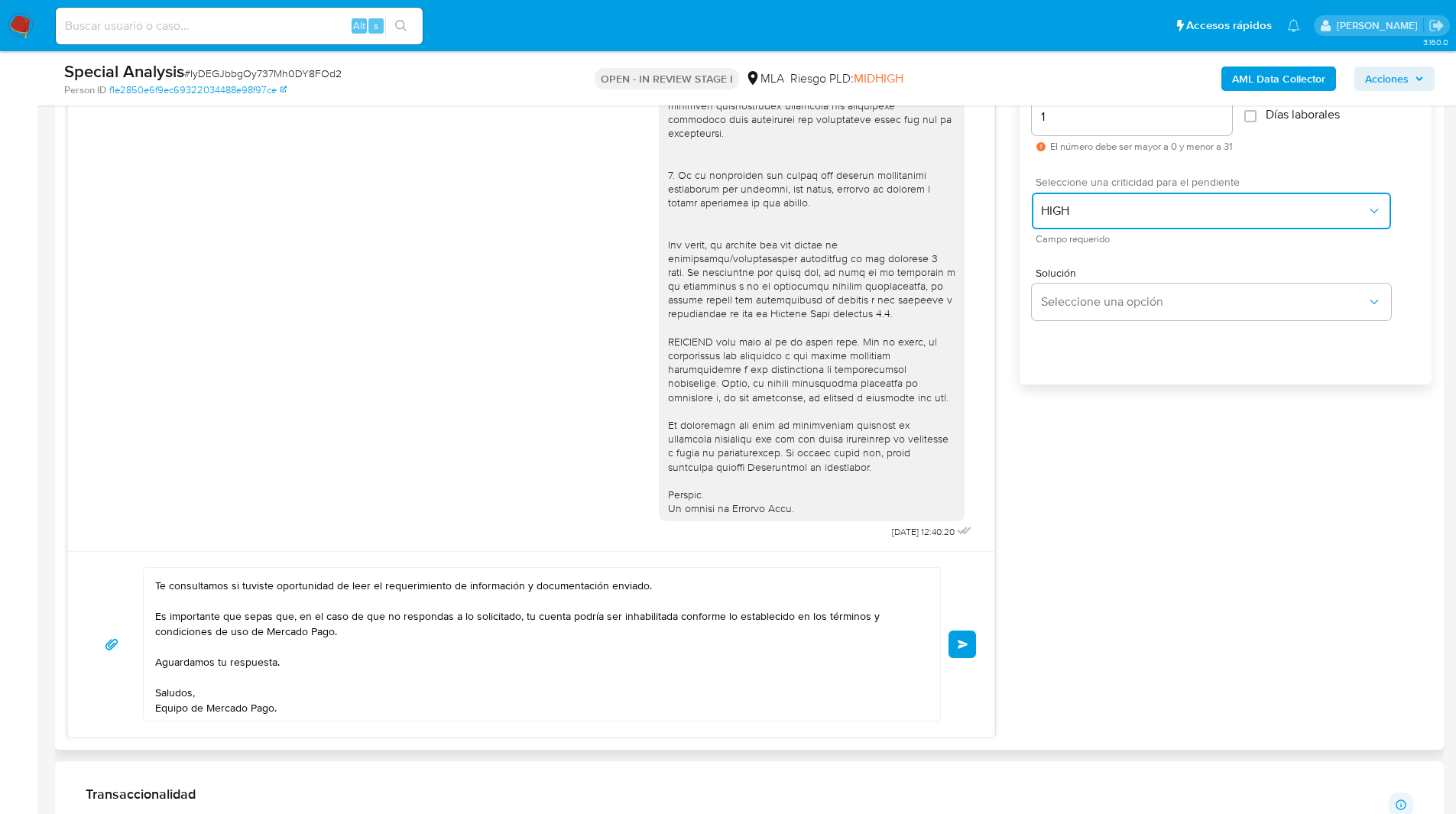
scroll to position [885, 0]
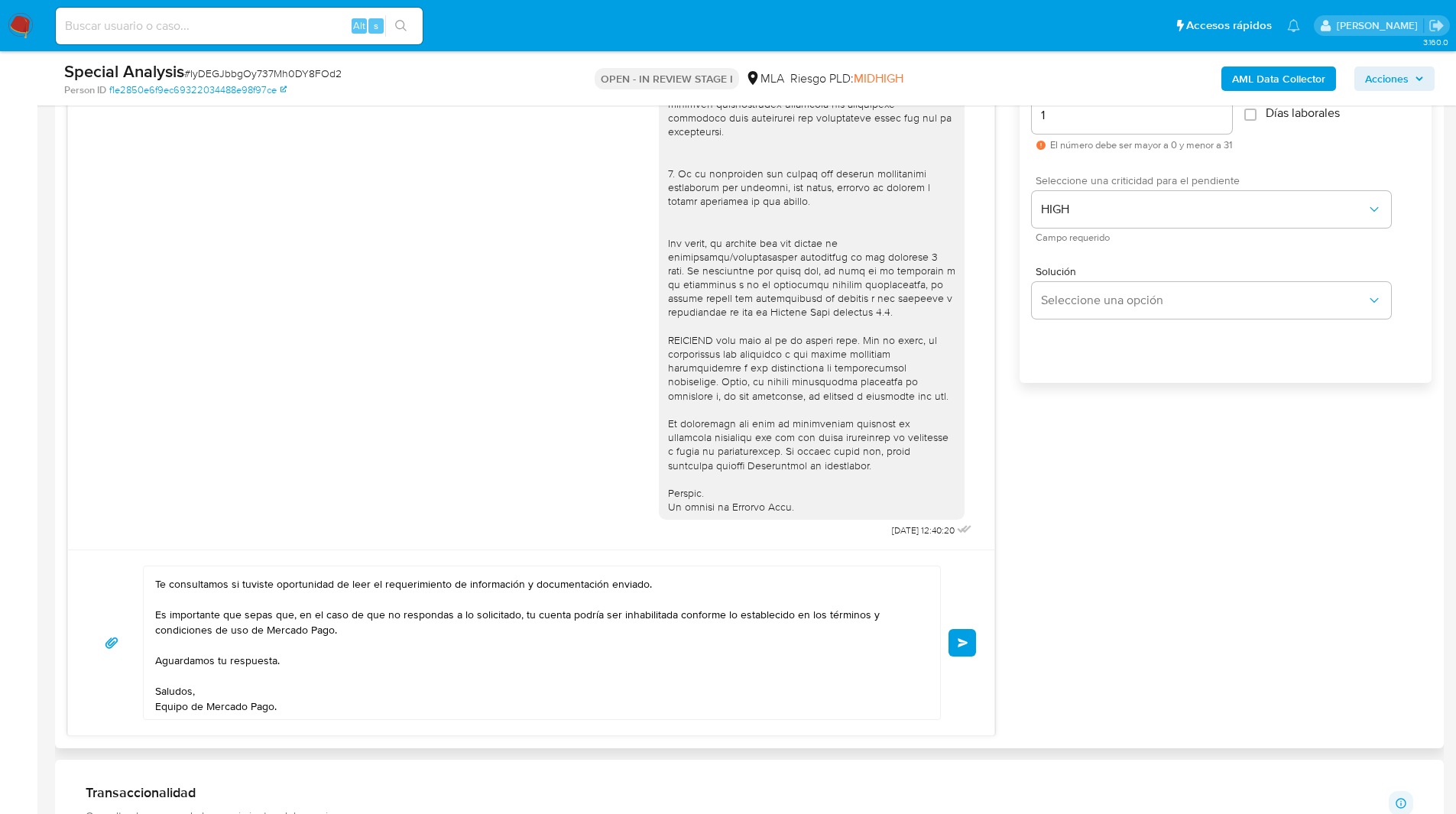
click at [955, 645] on button "Enviar" at bounding box center [962, 642] width 28 height 28
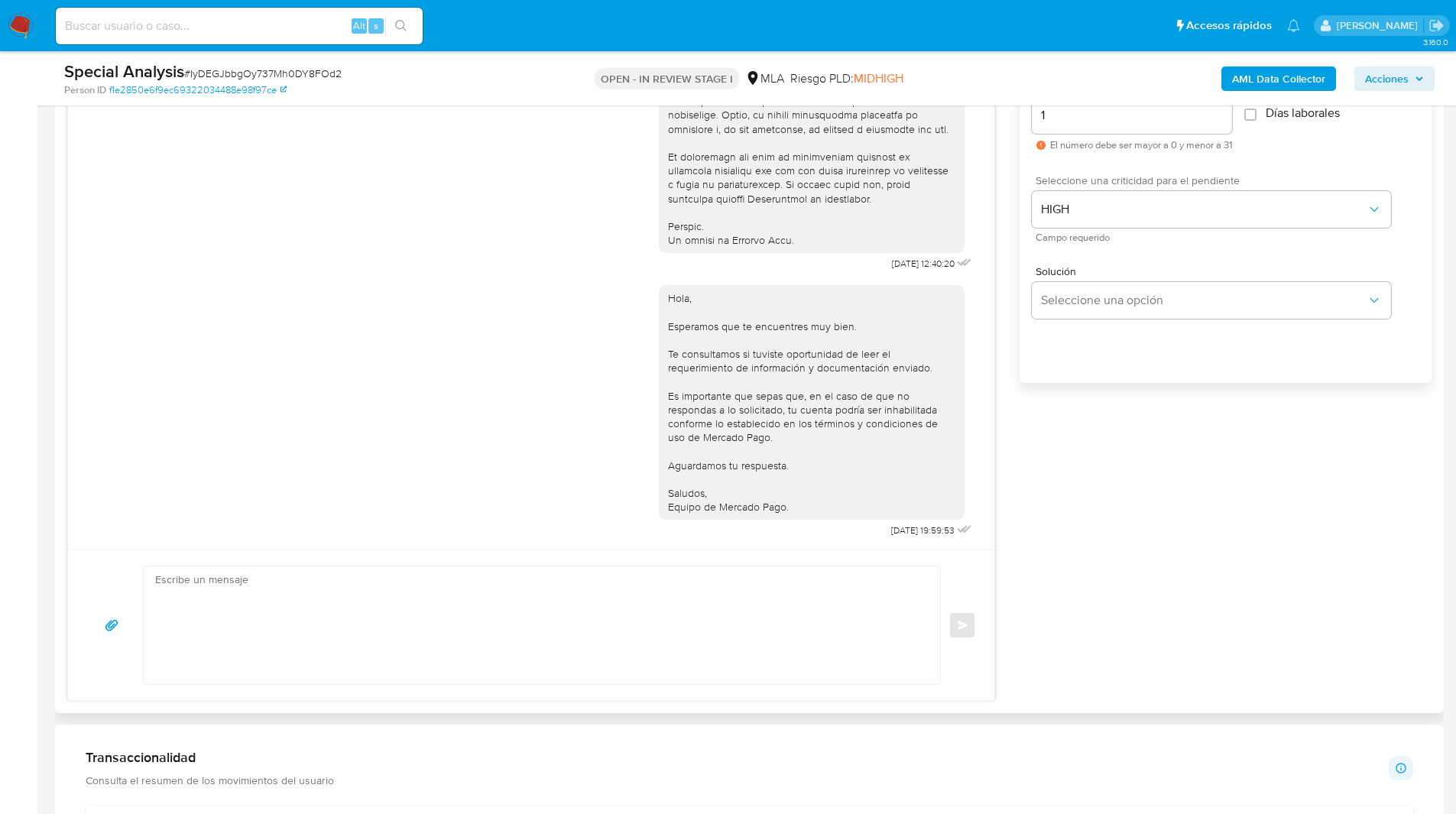
scroll to position [789, 0]
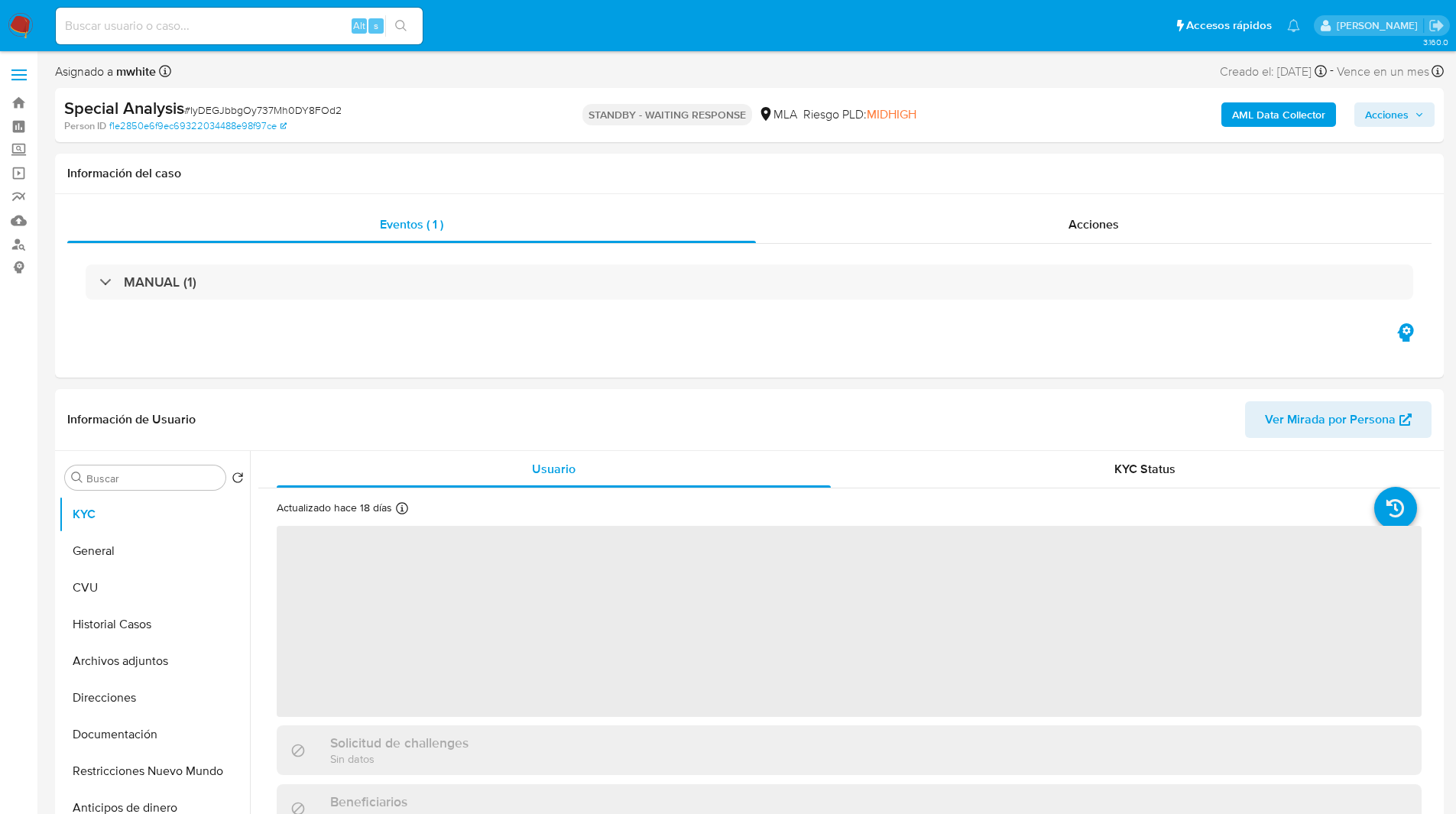
select select "10"
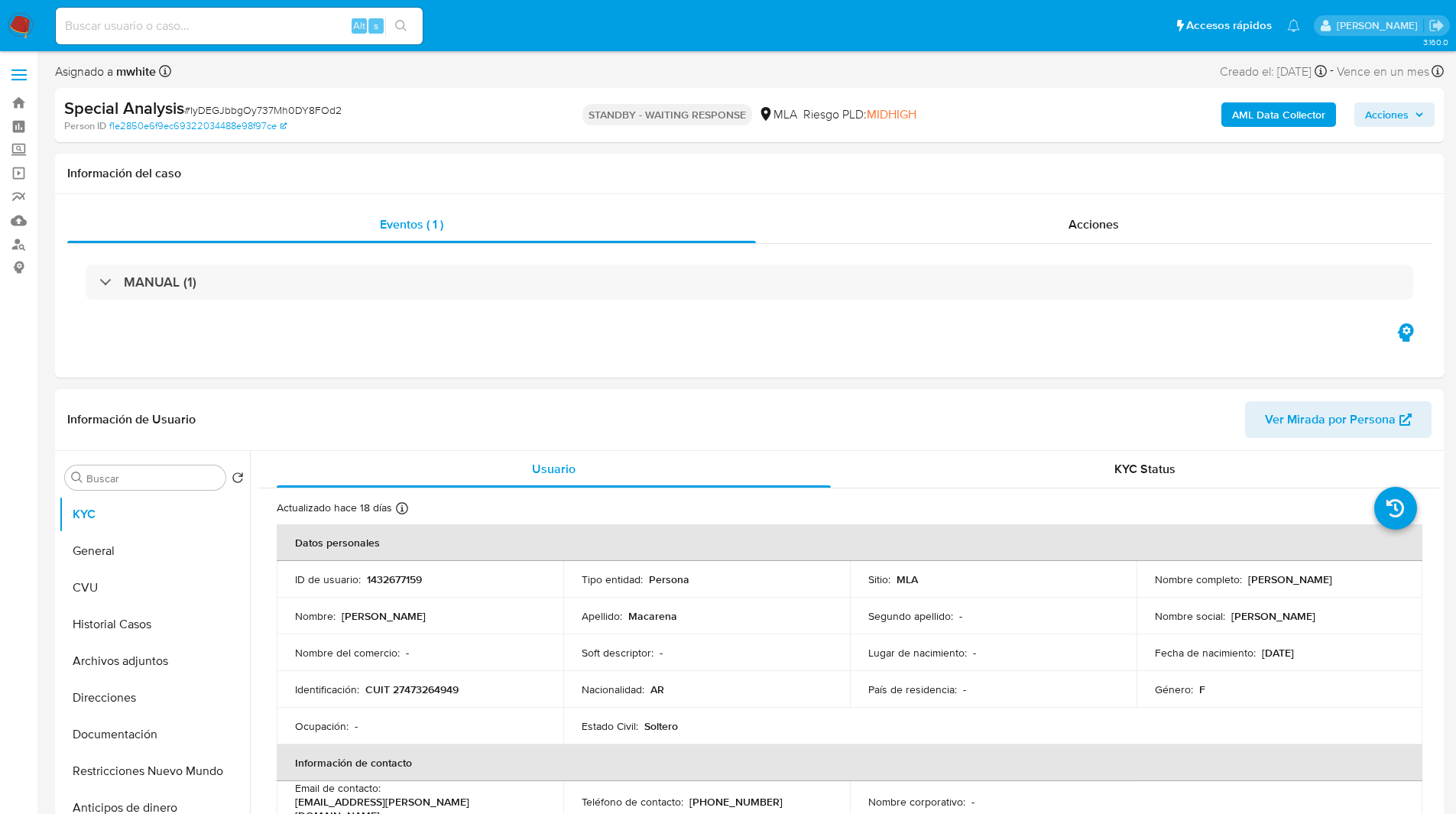
click at [572, 72] on div "Asignado a mwhite Asignado el: 29/07/2025 20:00:31 Creado el: 29/07/2025 Creado…" at bounding box center [750, 75] width 1389 height 27
click at [480, 17] on ul "Pausado Ver notificaciones Alt s Accesos rápidos Presiona las siguientes teclas…" at bounding box center [678, 25] width 1260 height 38
